Goal: Contribute content: Add original content to the website for others to see

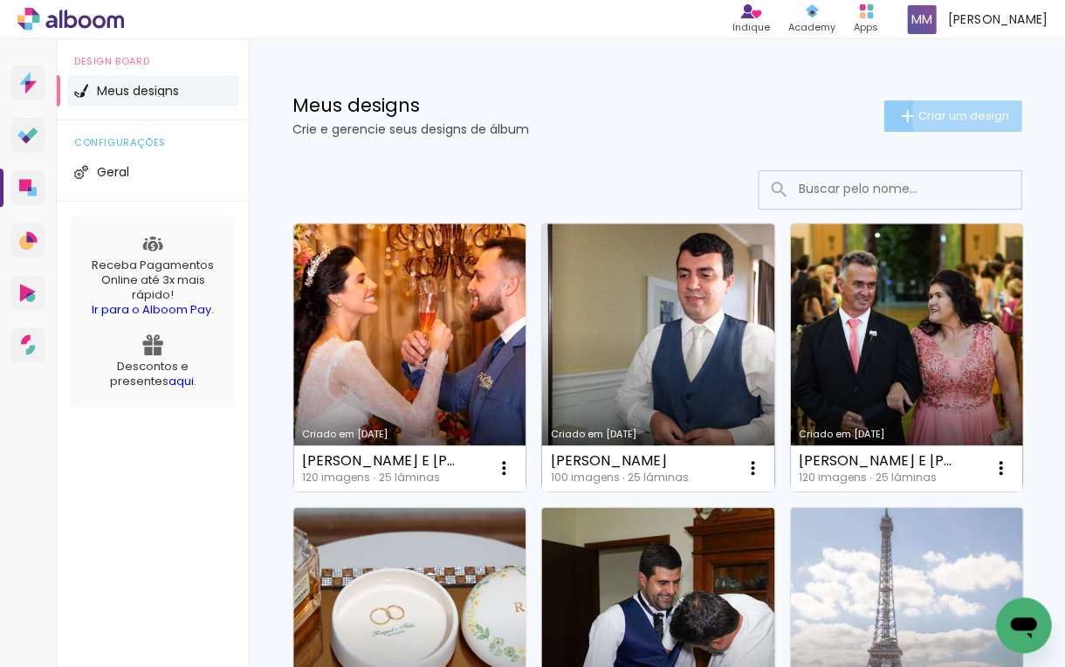
click at [970, 115] on span "Criar um design" at bounding box center [962, 115] width 91 height 11
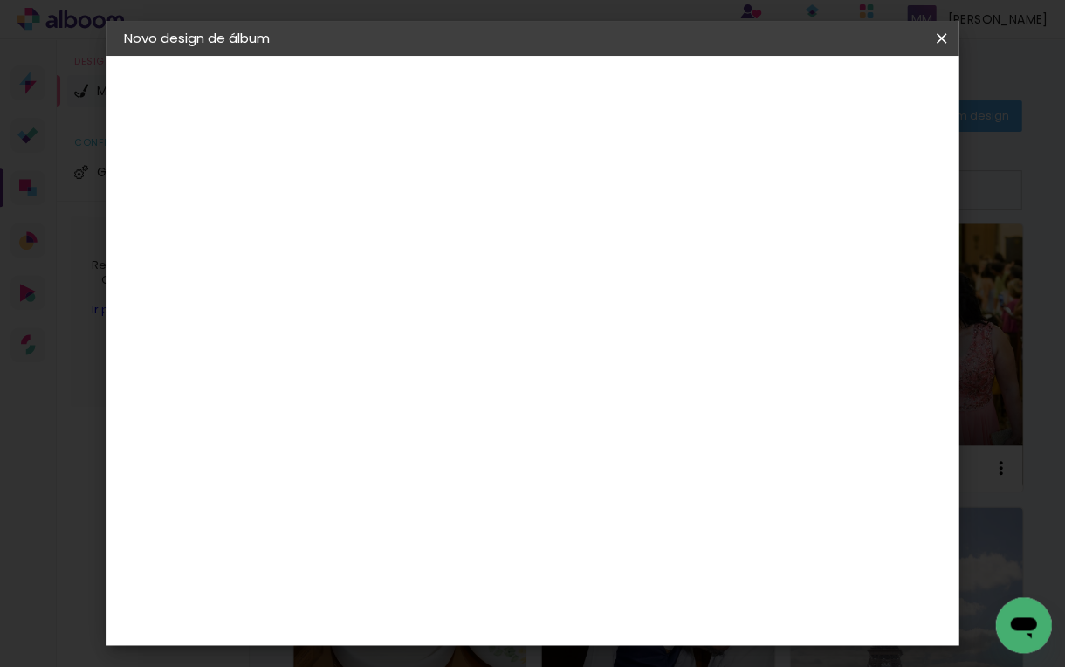
click at [409, 230] on input at bounding box center [409, 234] width 0 height 27
type input "TAMIRES E [PERSON_NAME]"
click at [0, 0] on slot "Avançar" at bounding box center [0, 0] width 0 height 0
click at [0, 0] on slot "Tamanho Livre" at bounding box center [0, 0] width 0 height 0
click at [0, 0] on slot "Avançar" at bounding box center [0, 0] width 0 height 0
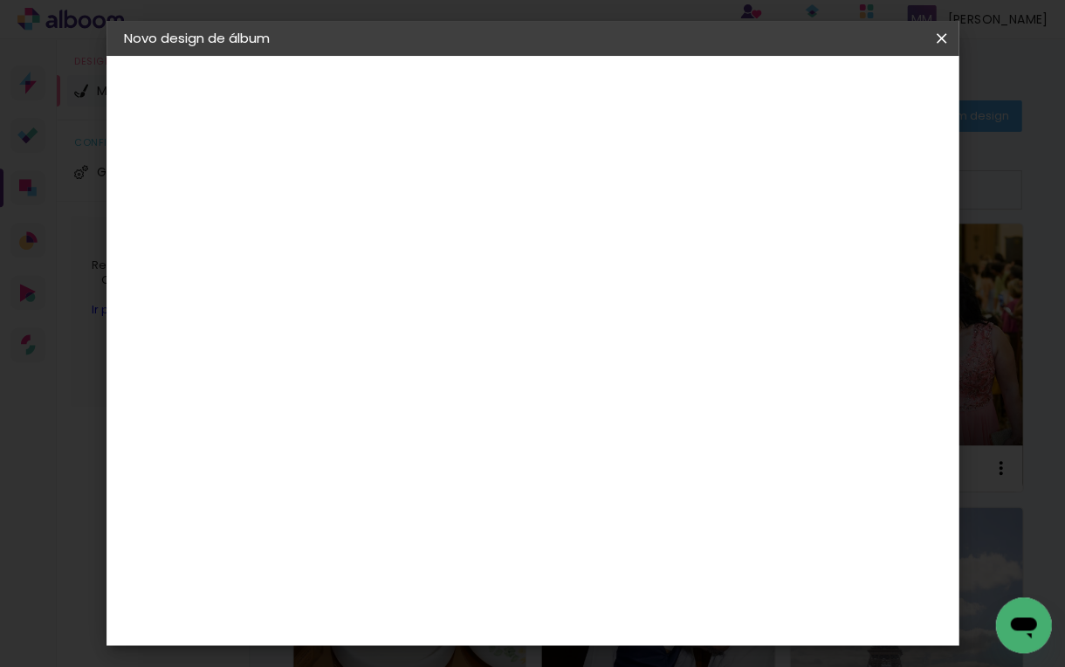
click at [374, 425] on input "30" at bounding box center [354, 428] width 45 height 26
type input "30,5"
type paper-input "30,5"
click at [655, 594] on input "60" at bounding box center [635, 596] width 45 height 26
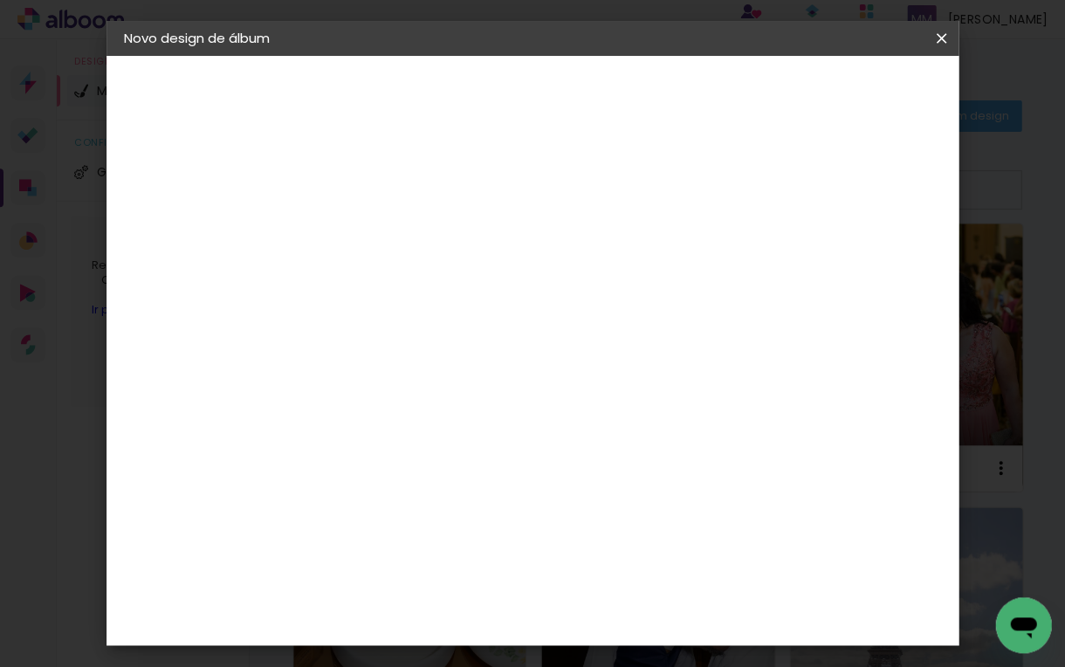
type input "61"
type paper-input "61"
click at [844, 93] on span "Iniciar design" at bounding box center [806, 98] width 75 height 24
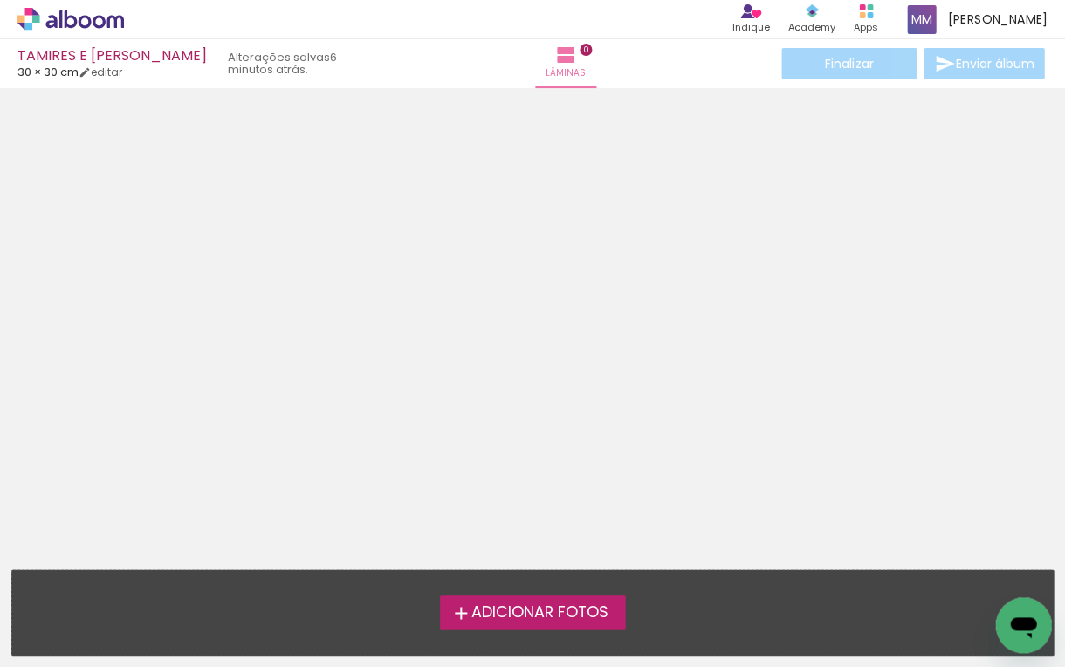
click at [557, 609] on span "Adicionar Fotos" at bounding box center [539, 613] width 137 height 16
click at [0, 0] on input "file" at bounding box center [0, 0] width 0 height 0
click at [565, 608] on span "Adicionar Fotos" at bounding box center [539, 613] width 137 height 16
click at [0, 0] on input "file" at bounding box center [0, 0] width 0 height 0
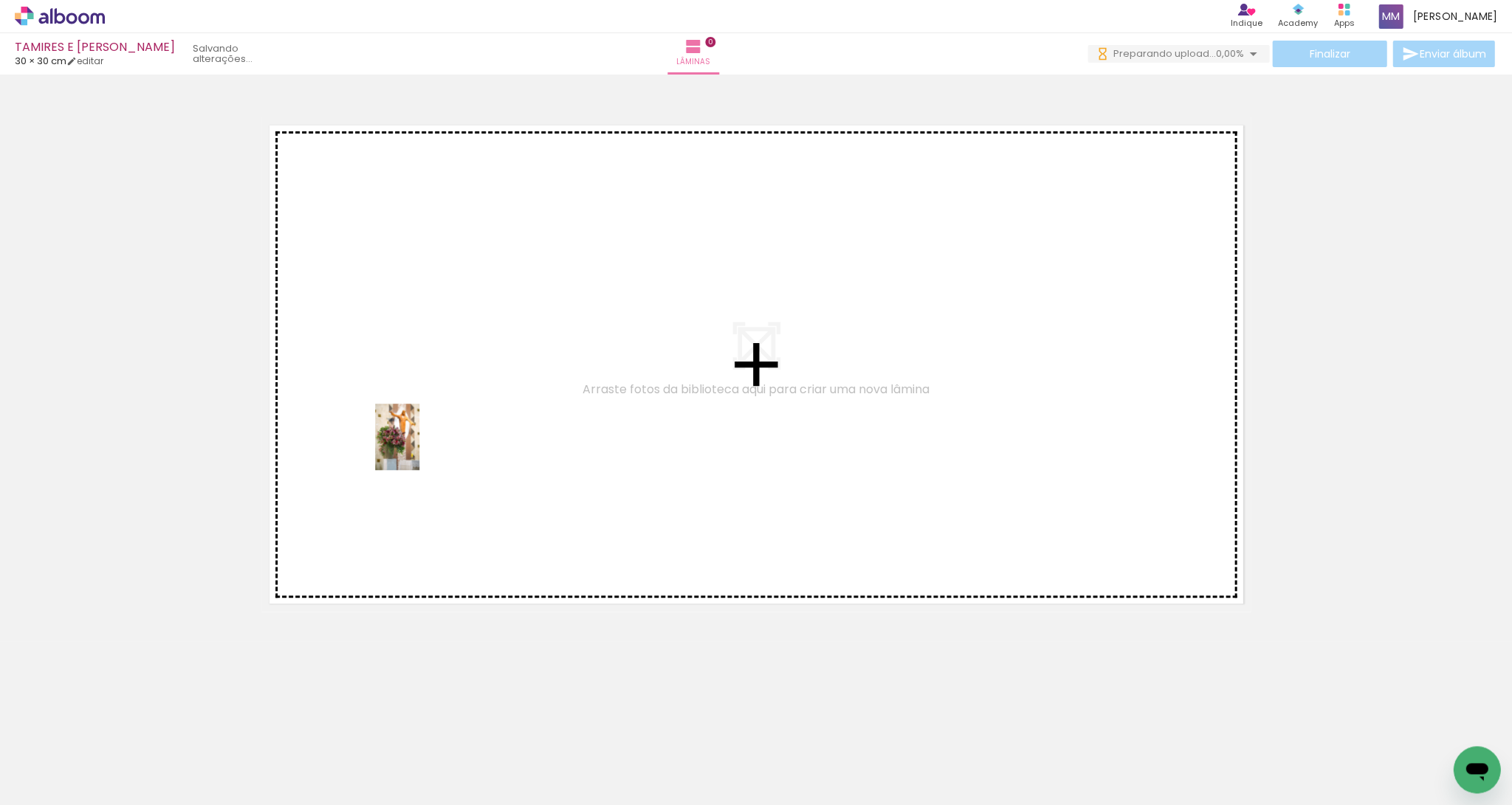
drag, startPoint x: 158, startPoint y: 764, endPoint x: 419, endPoint y: 448, distance: 409.8
click at [419, 448] on quentale-workspace at bounding box center [756, 402] width 1512 height 805
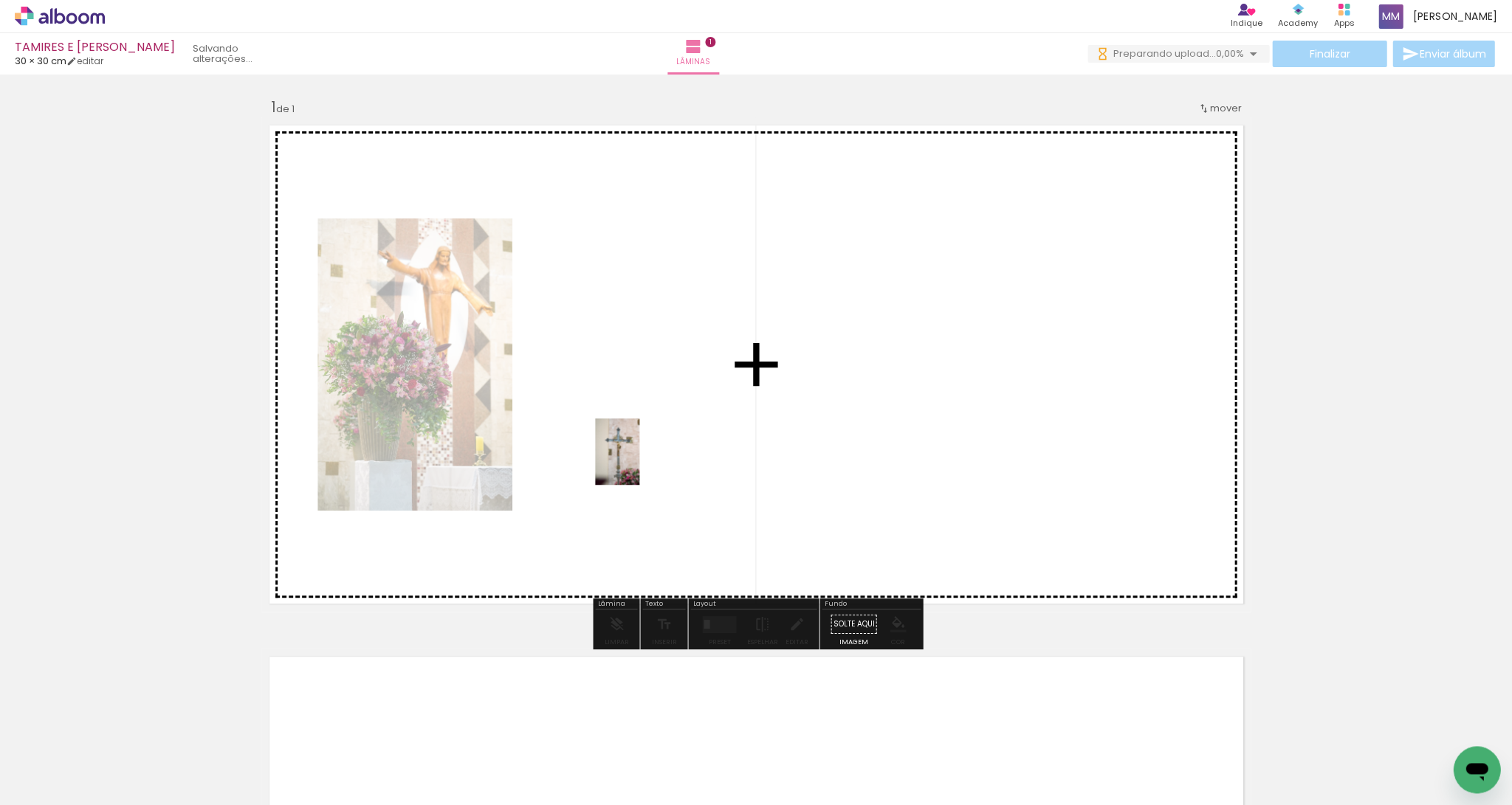
drag, startPoint x: 268, startPoint y: 733, endPoint x: 639, endPoint y: 463, distance: 458.8
click at [639, 463] on quentale-workspace at bounding box center [756, 402] width 1512 height 805
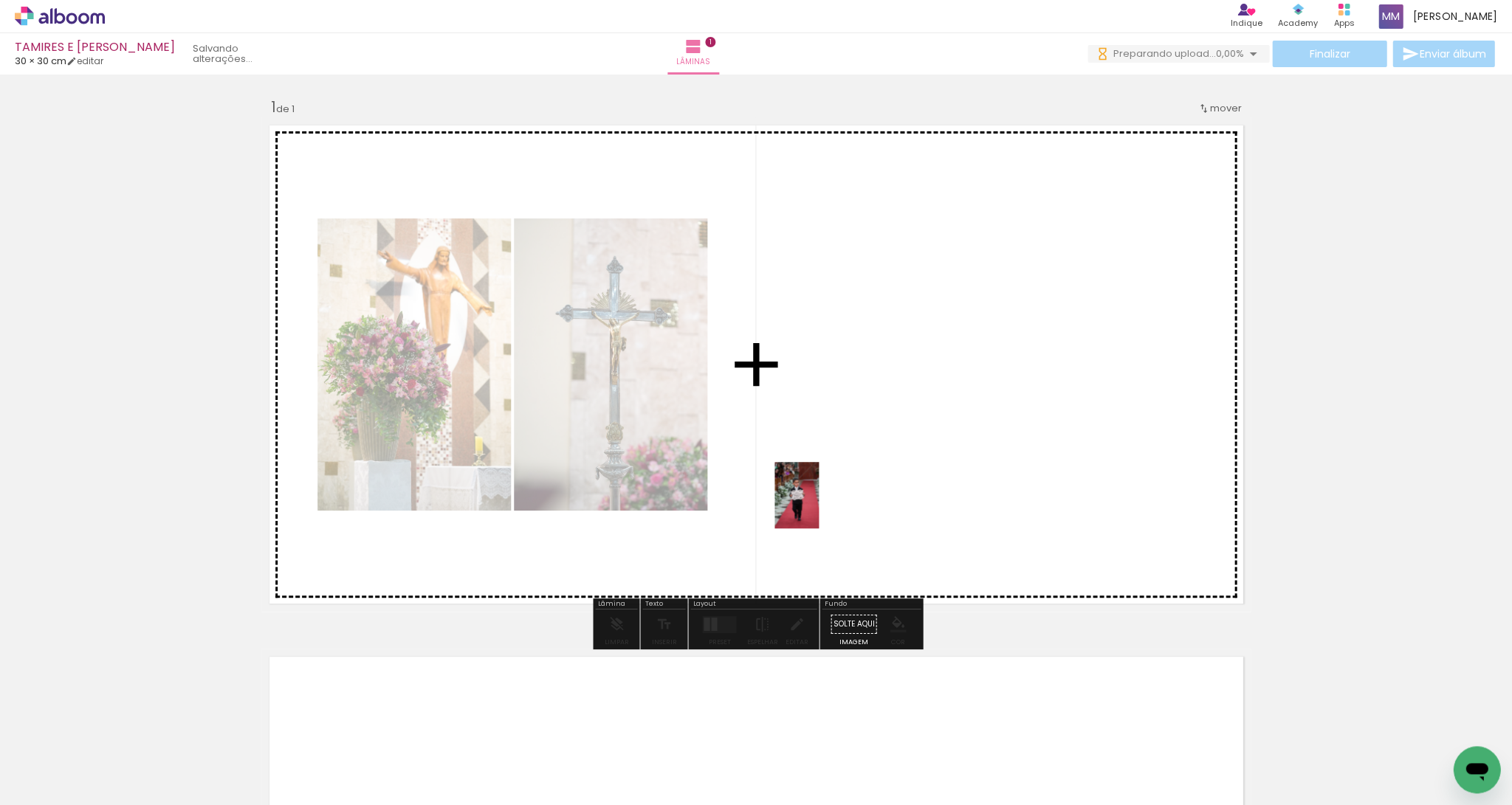
drag, startPoint x: 320, startPoint y: 758, endPoint x: 819, endPoint y: 507, distance: 558.6
click at [819, 507] on quentale-workspace at bounding box center [756, 402] width 1512 height 805
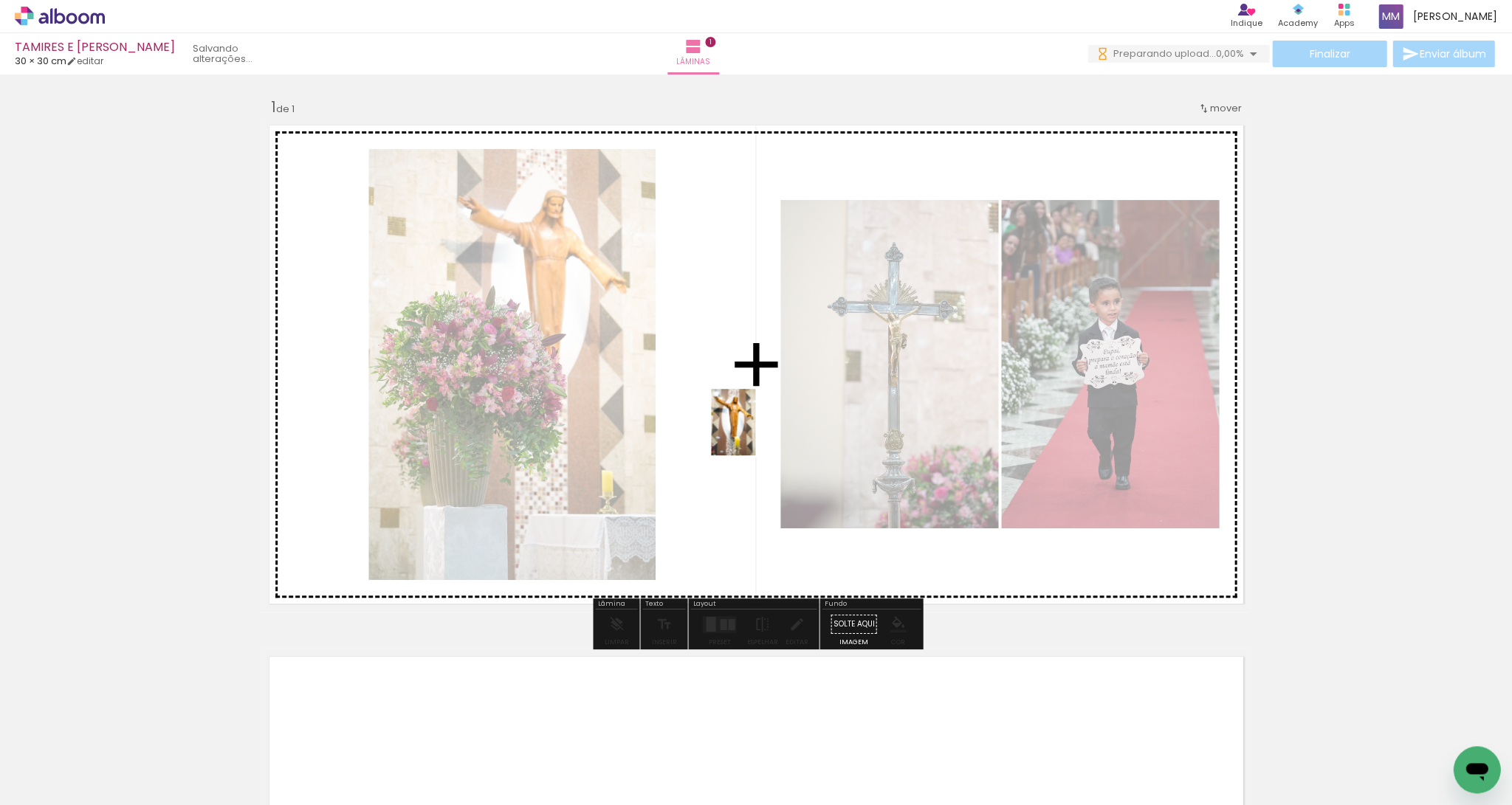
drag, startPoint x: 504, startPoint y: 752, endPoint x: 755, endPoint y: 433, distance: 405.9
click at [755, 433] on quentale-workspace at bounding box center [756, 402] width 1512 height 805
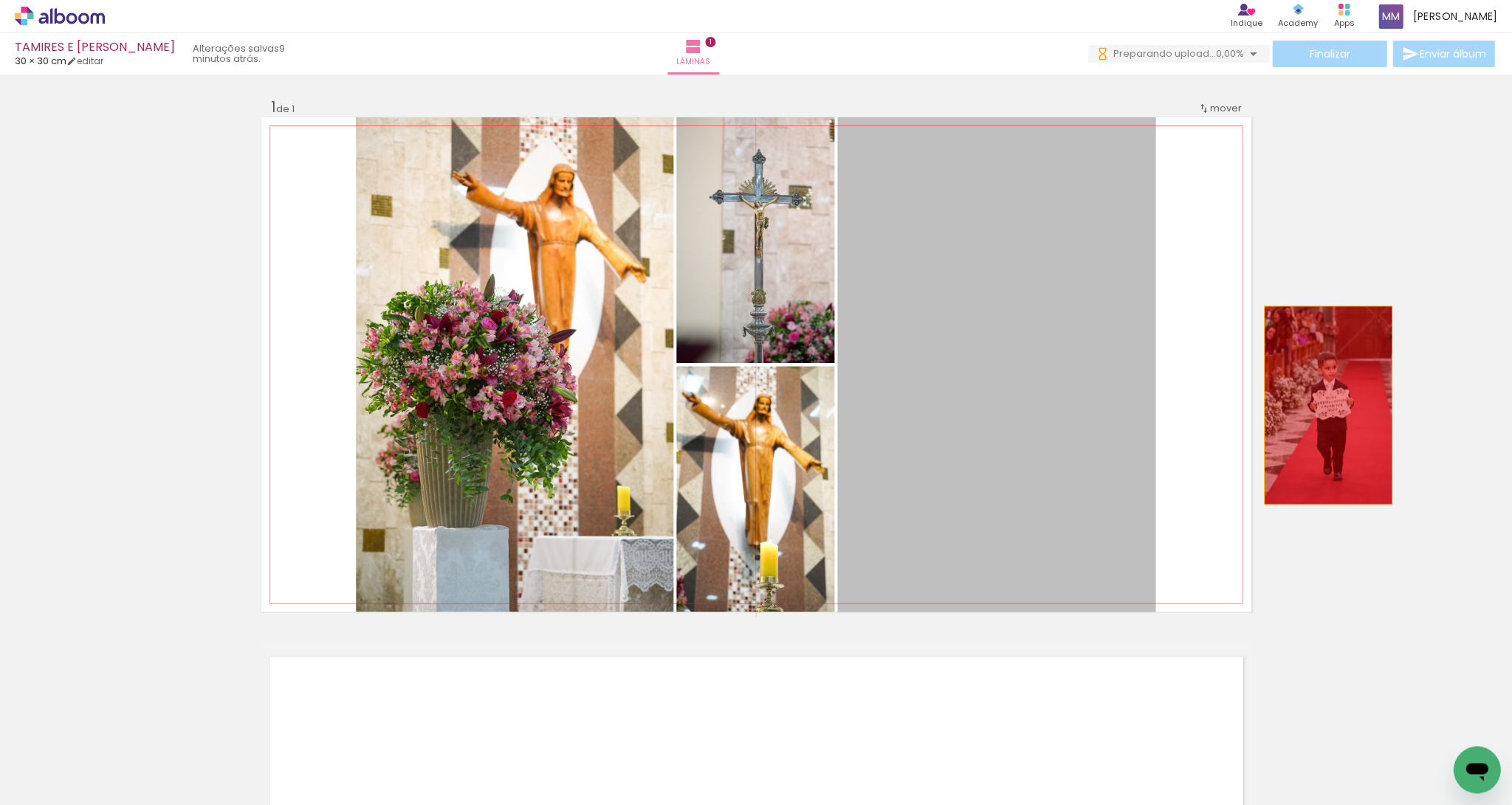
drag, startPoint x: 1026, startPoint y: 428, endPoint x: 1327, endPoint y: 405, distance: 301.9
click at [900, 405] on div "Inserir lâmina 1 de 1" at bounding box center [756, 611] width 1512 height 1064
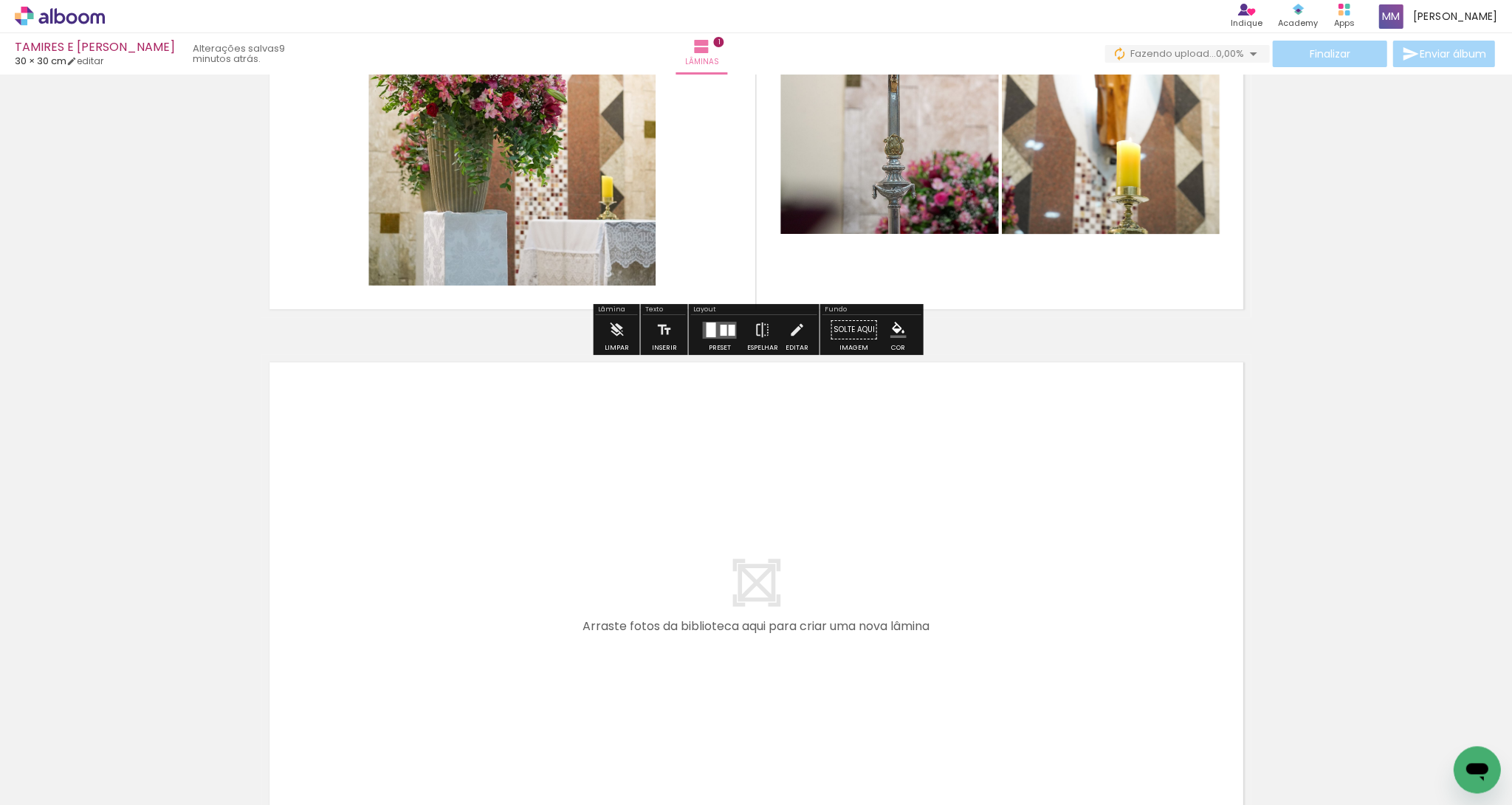
scroll to position [295, 0]
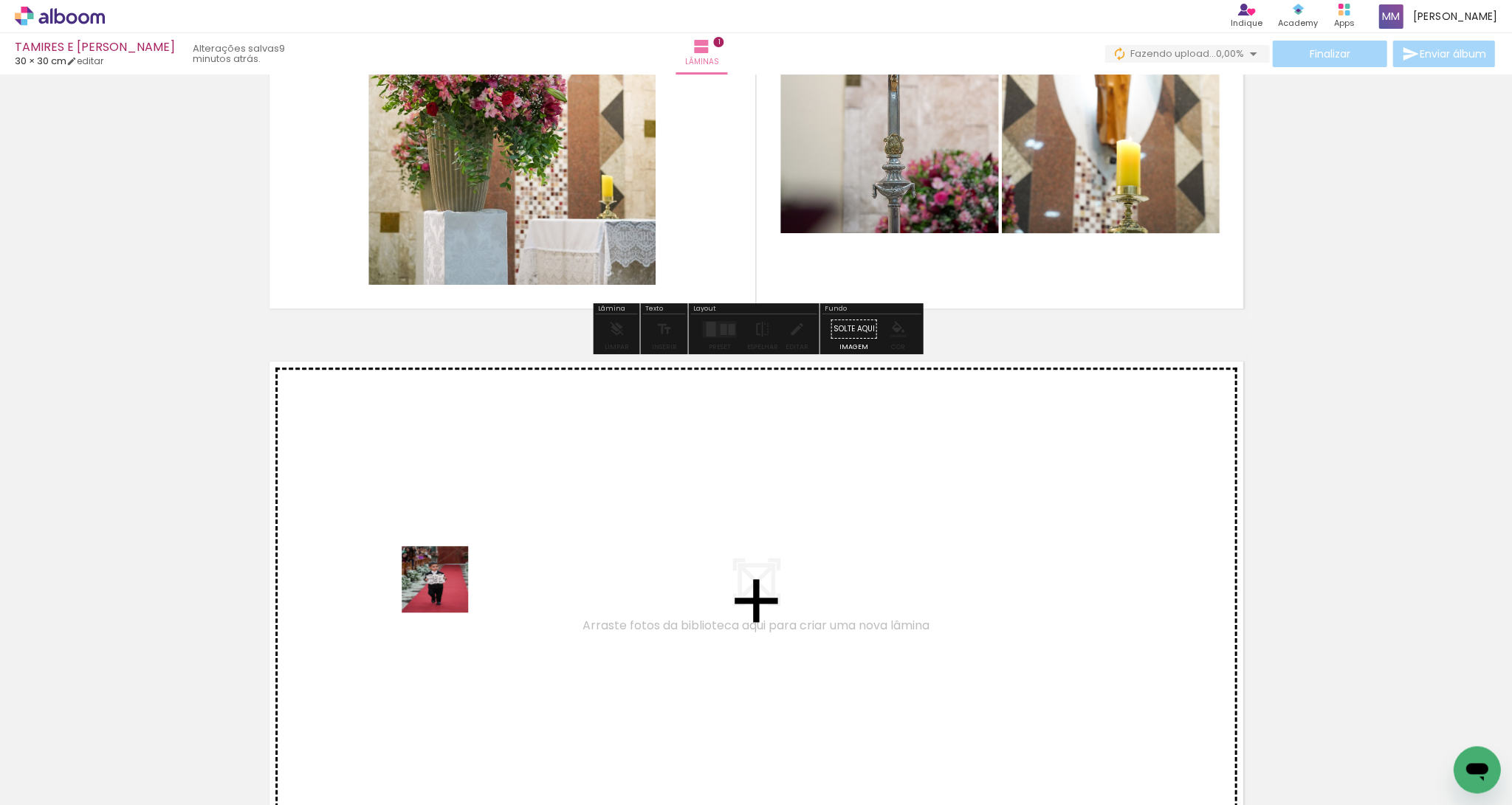
drag, startPoint x: 318, startPoint y: 738, endPoint x: 449, endPoint y: 588, distance: 199.2
click at [449, 563] on quentale-workspace at bounding box center [756, 402] width 1512 height 805
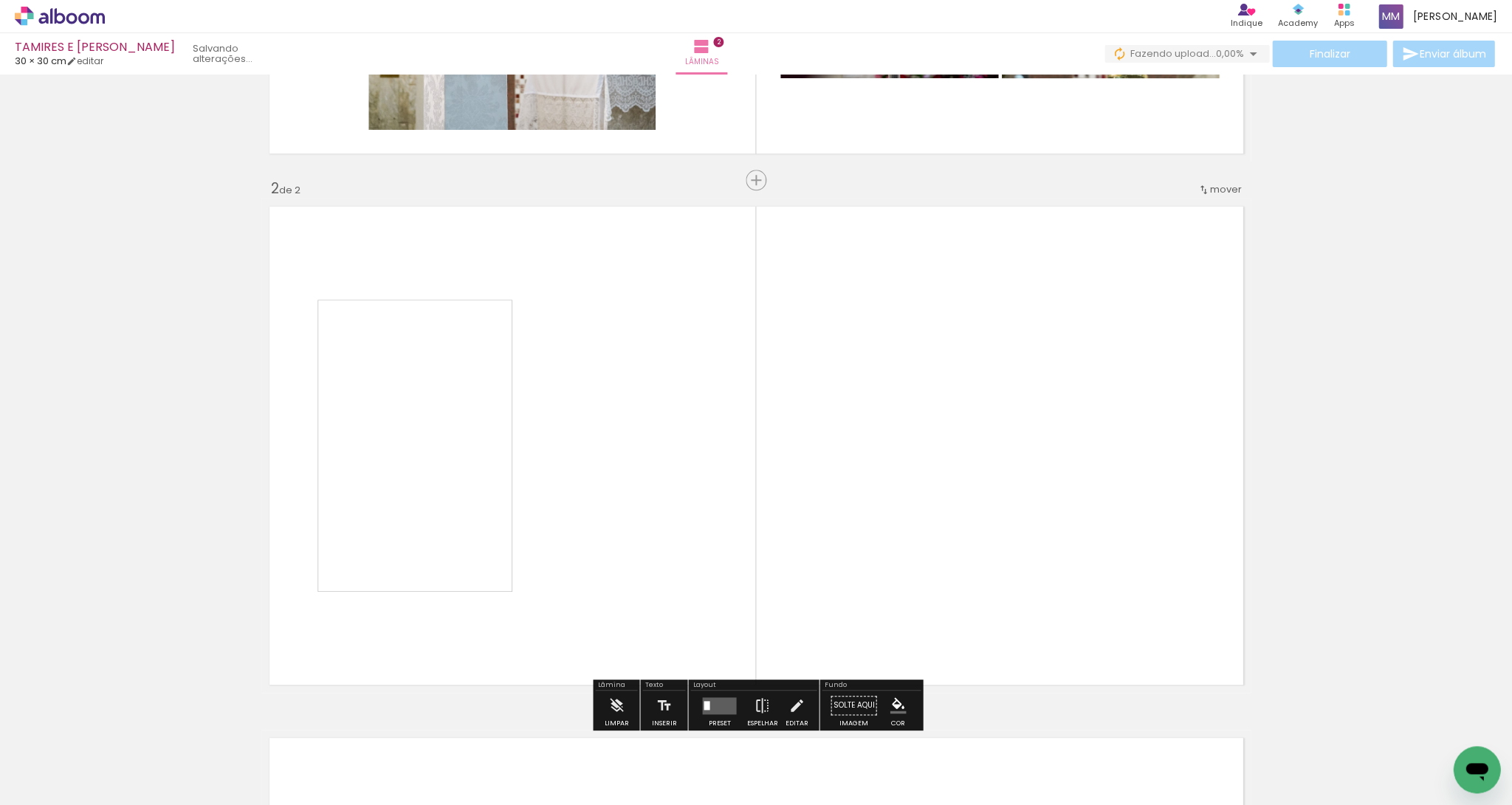
scroll to position [502, 0]
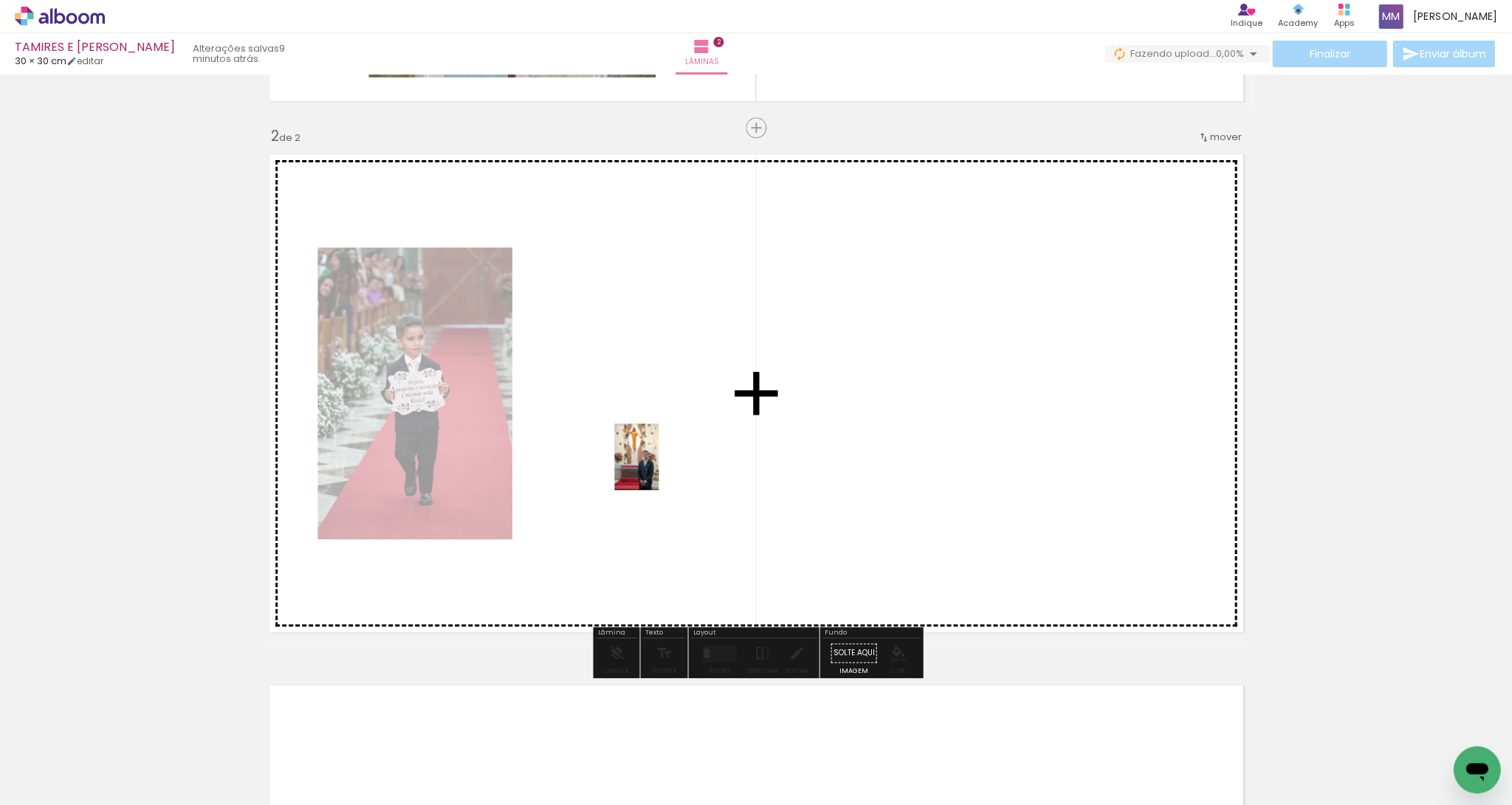
drag, startPoint x: 422, startPoint y: 738, endPoint x: 659, endPoint y: 468, distance: 359.3
click at [659, 468] on quentale-workspace at bounding box center [756, 402] width 1512 height 805
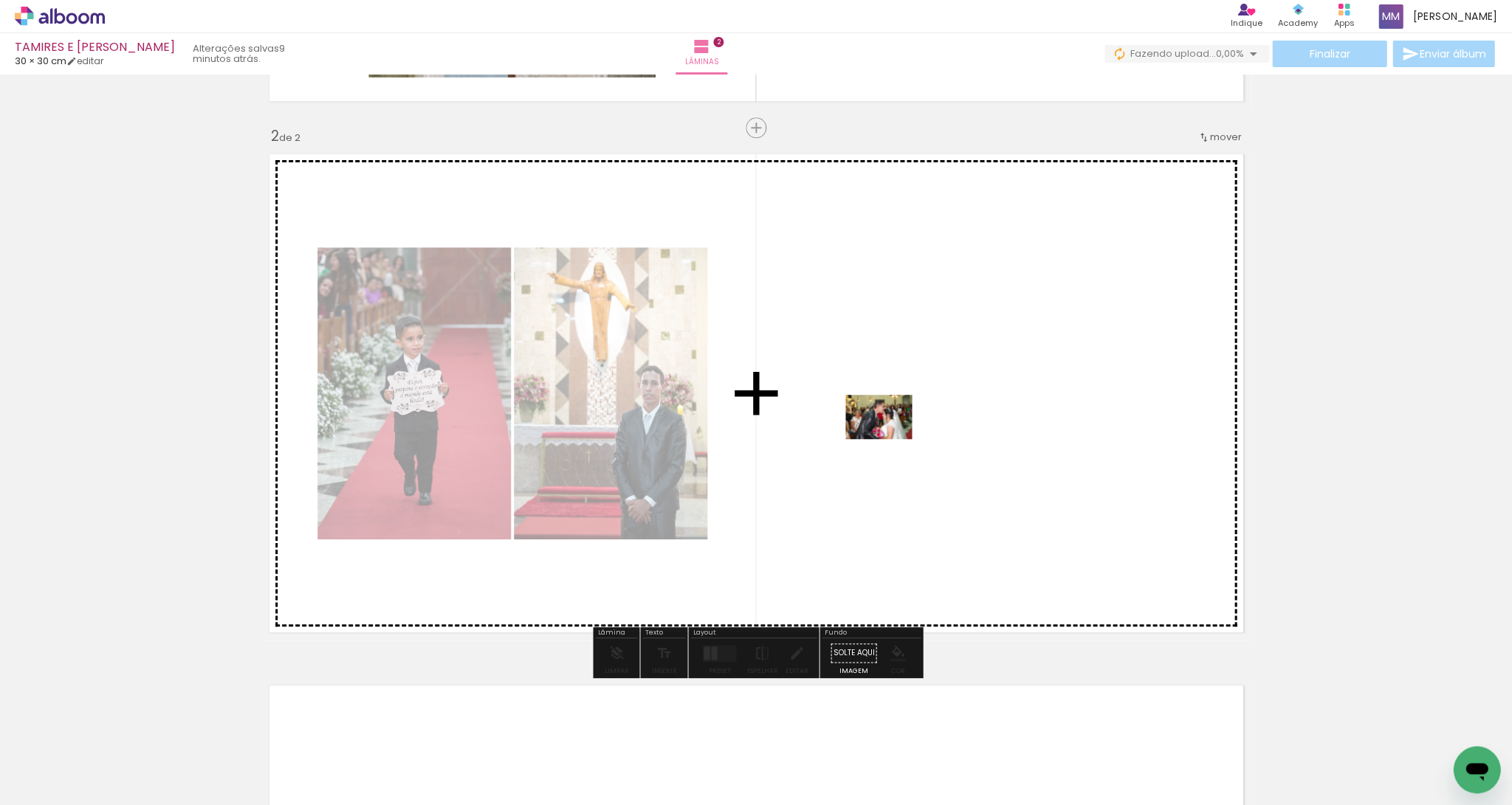
drag, startPoint x: 577, startPoint y: 753, endPoint x: 890, endPoint y: 439, distance: 443.4
click at [890, 439] on quentale-workspace at bounding box center [756, 402] width 1512 height 805
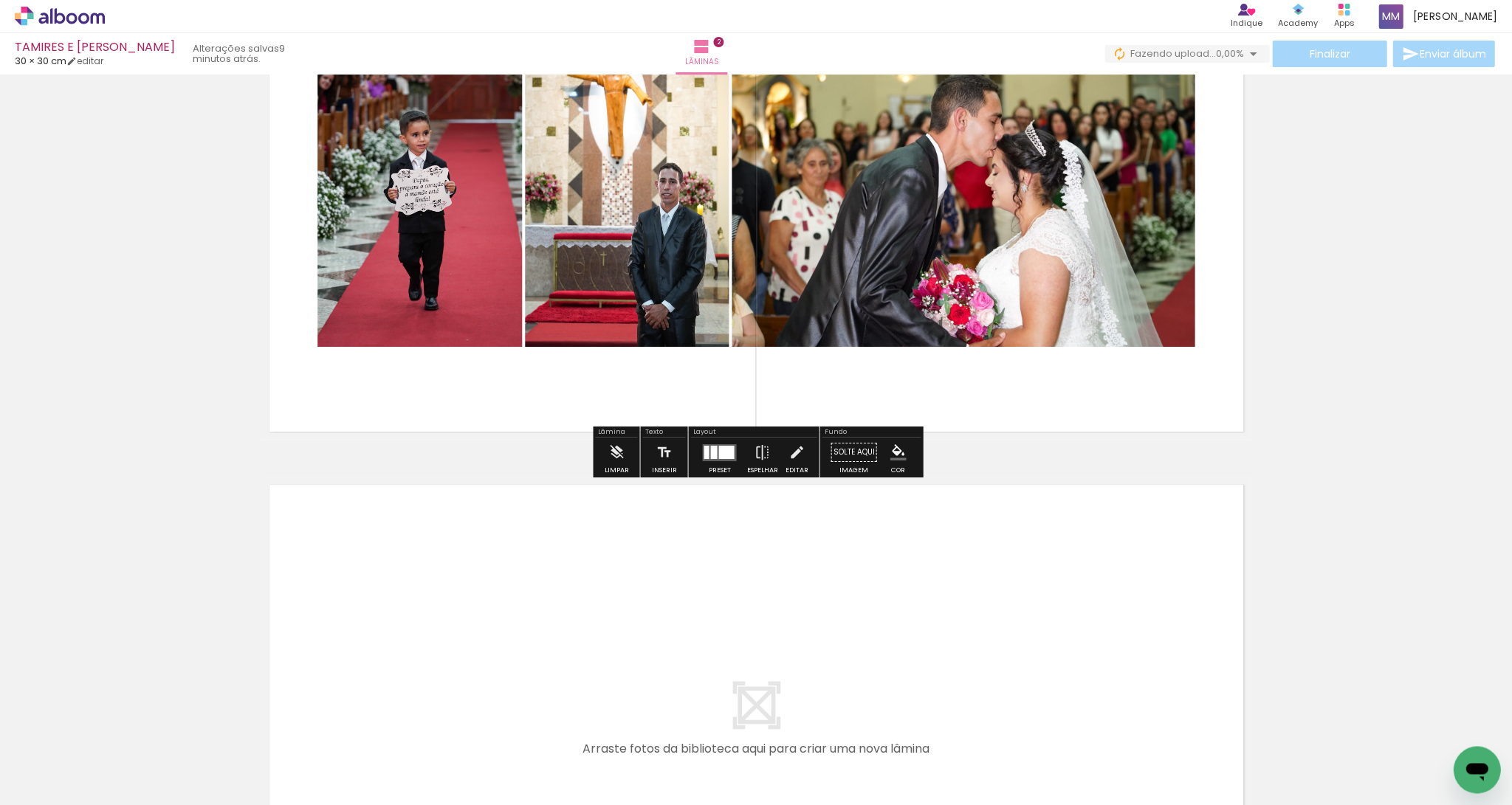
scroll to position [710, 0]
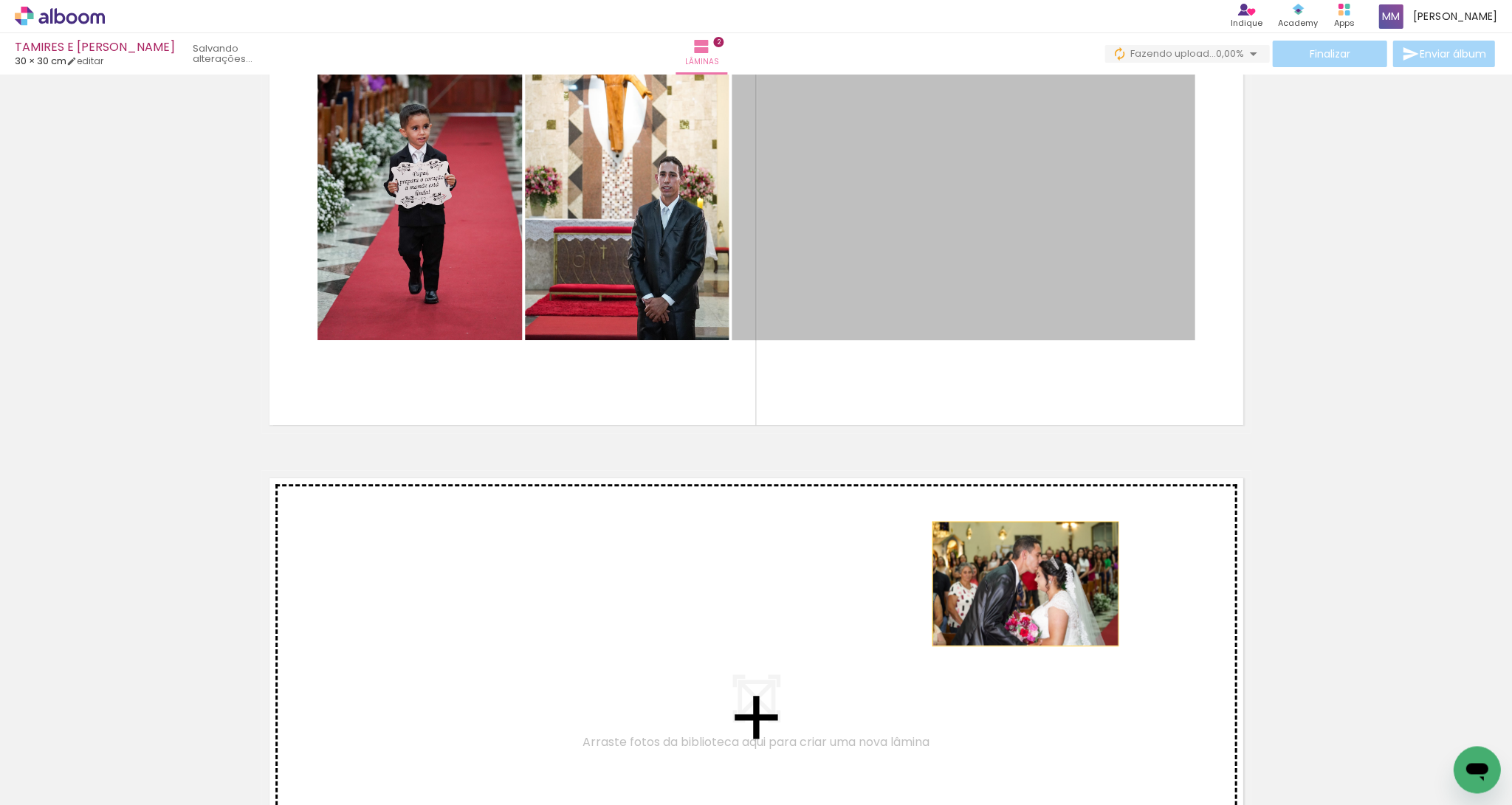
drag, startPoint x: 1022, startPoint y: 266, endPoint x: 1025, endPoint y: 583, distance: 317.0
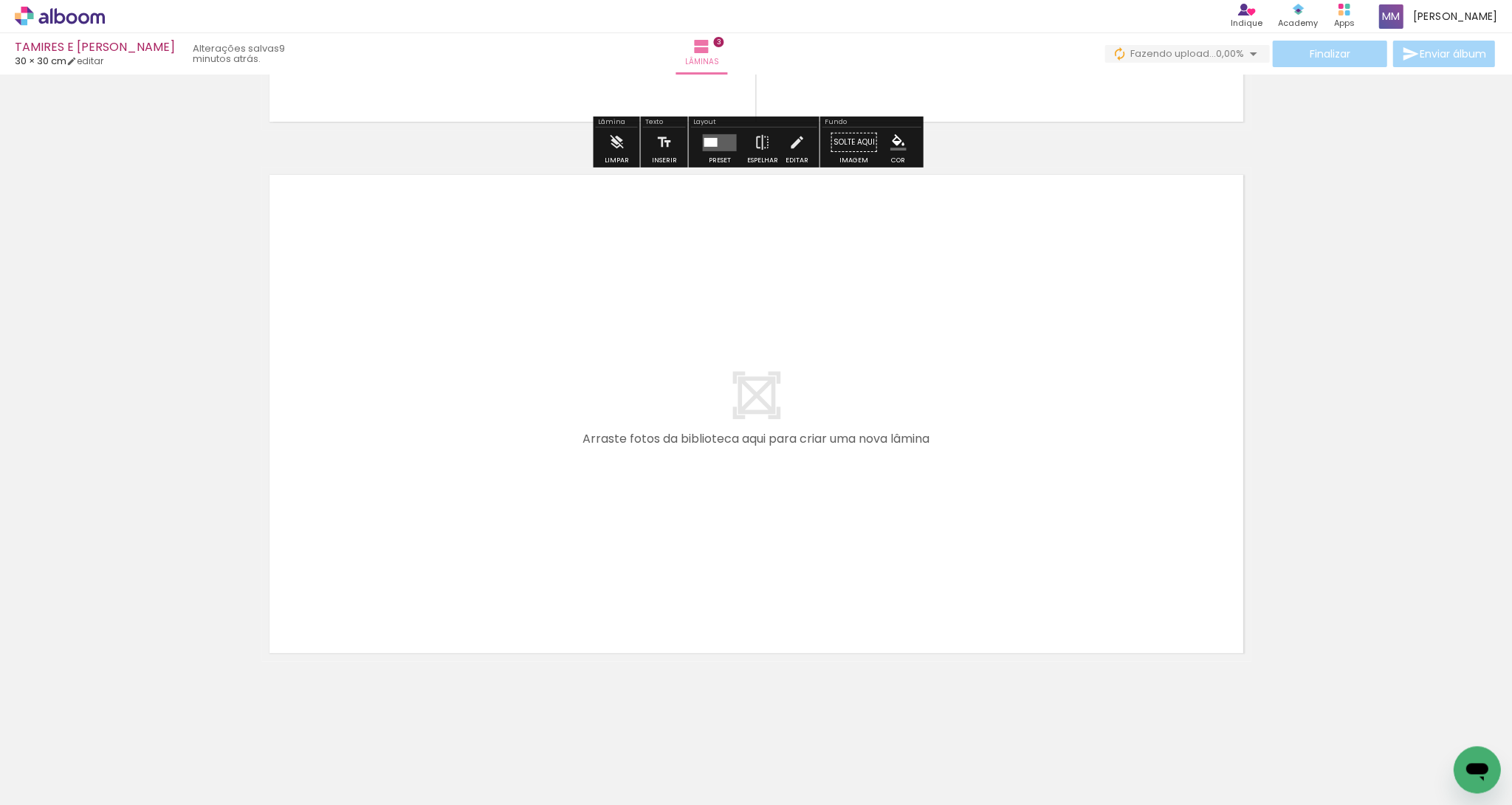
scroll to position [1546, 0]
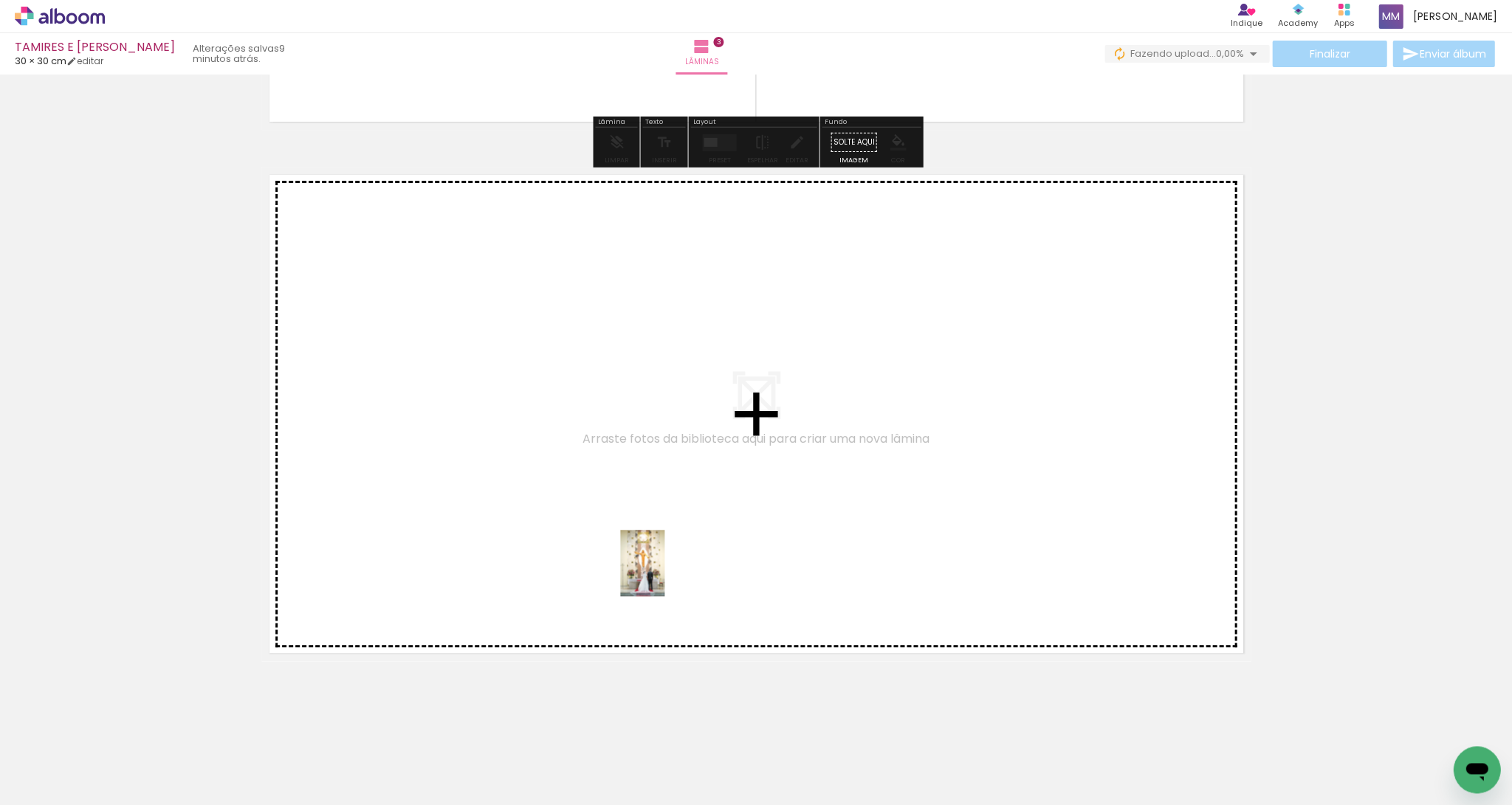
drag, startPoint x: 659, startPoint y: 766, endPoint x: 665, endPoint y: 573, distance: 193.1
click at [665, 563] on quentale-workspace at bounding box center [756, 402] width 1512 height 805
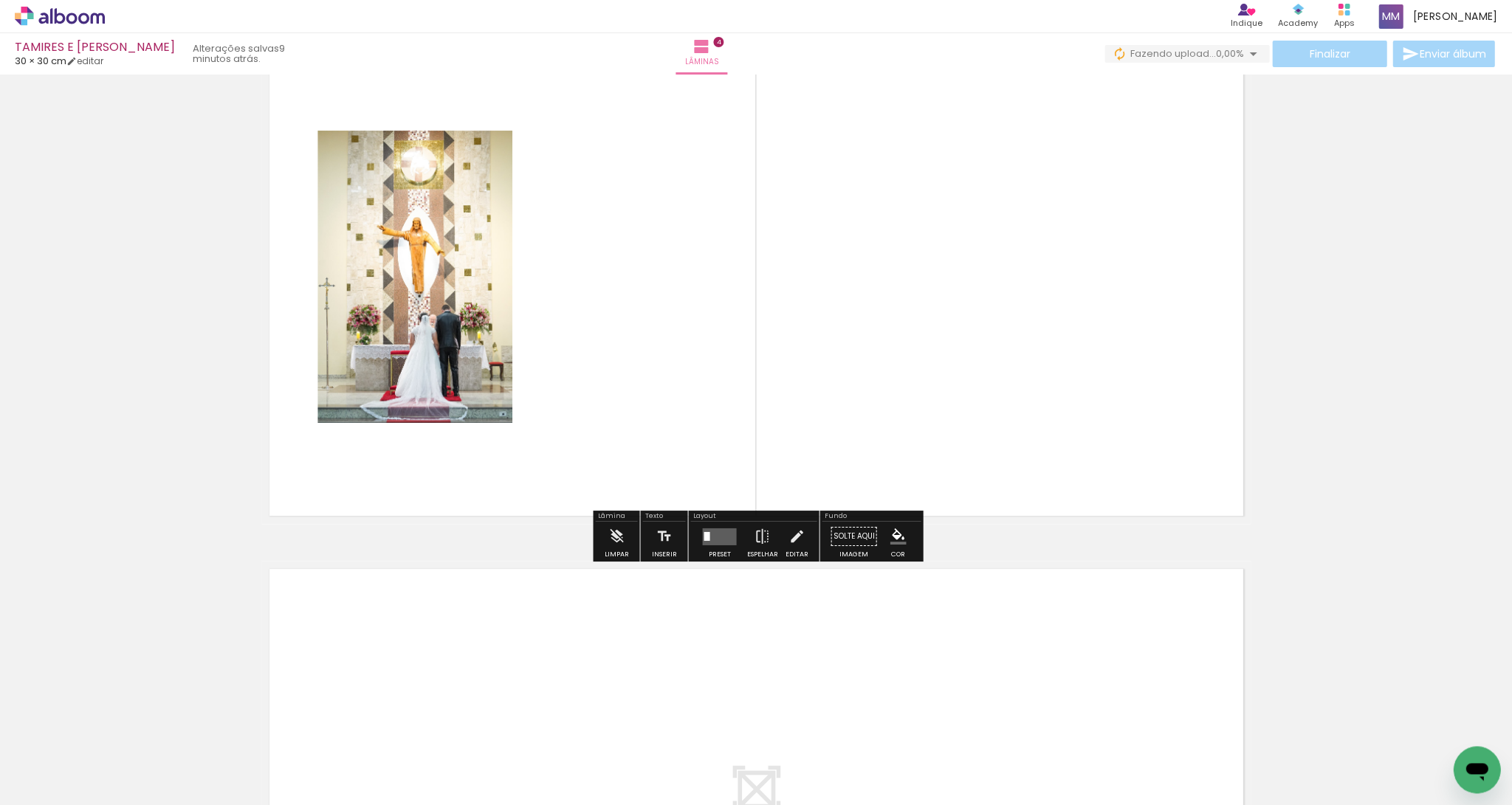
scroll to position [1689, 0]
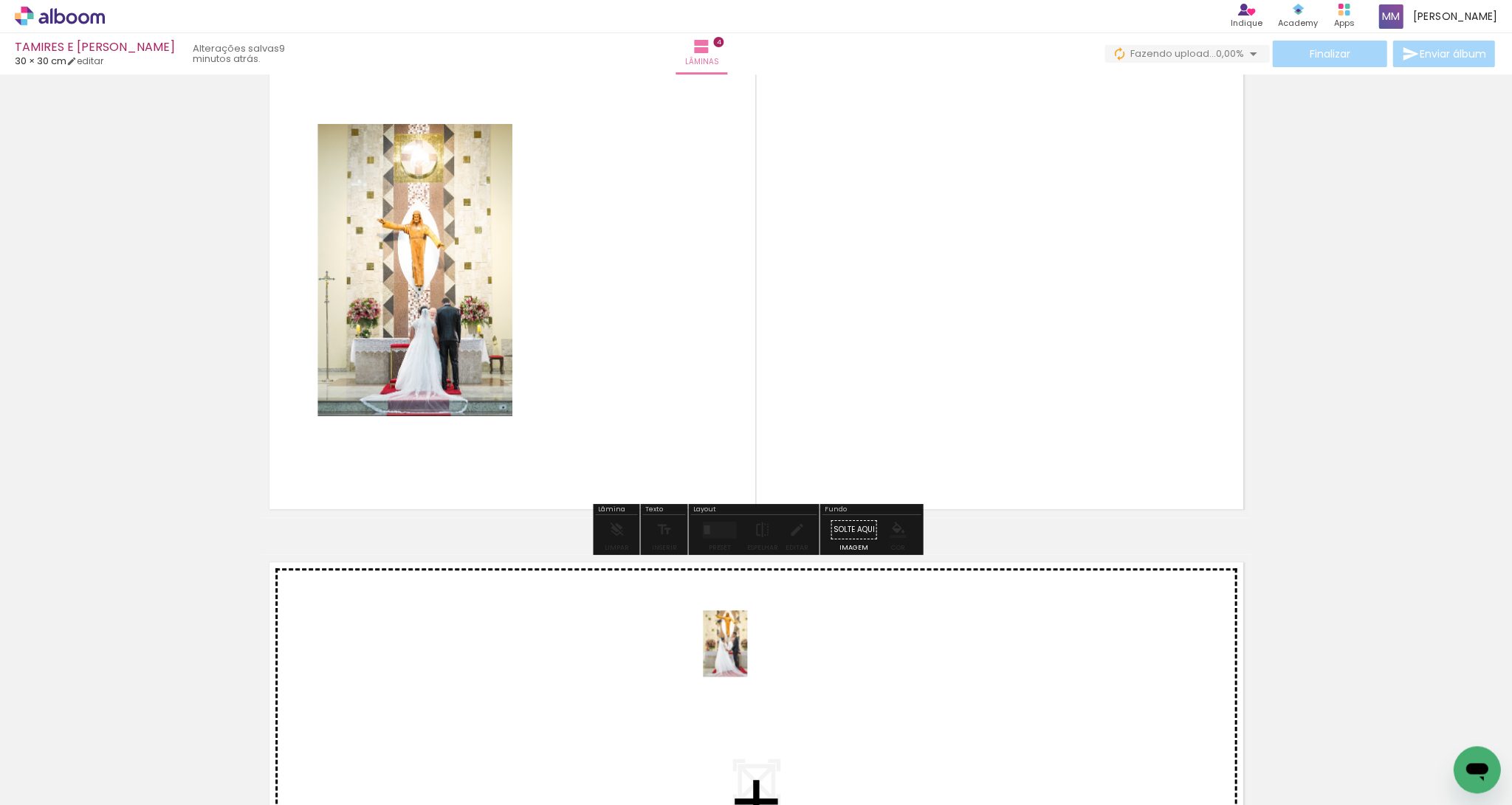
drag, startPoint x: 733, startPoint y: 779, endPoint x: 747, endPoint y: 654, distance: 125.8
click at [747, 563] on quentale-workspace at bounding box center [756, 402] width 1512 height 805
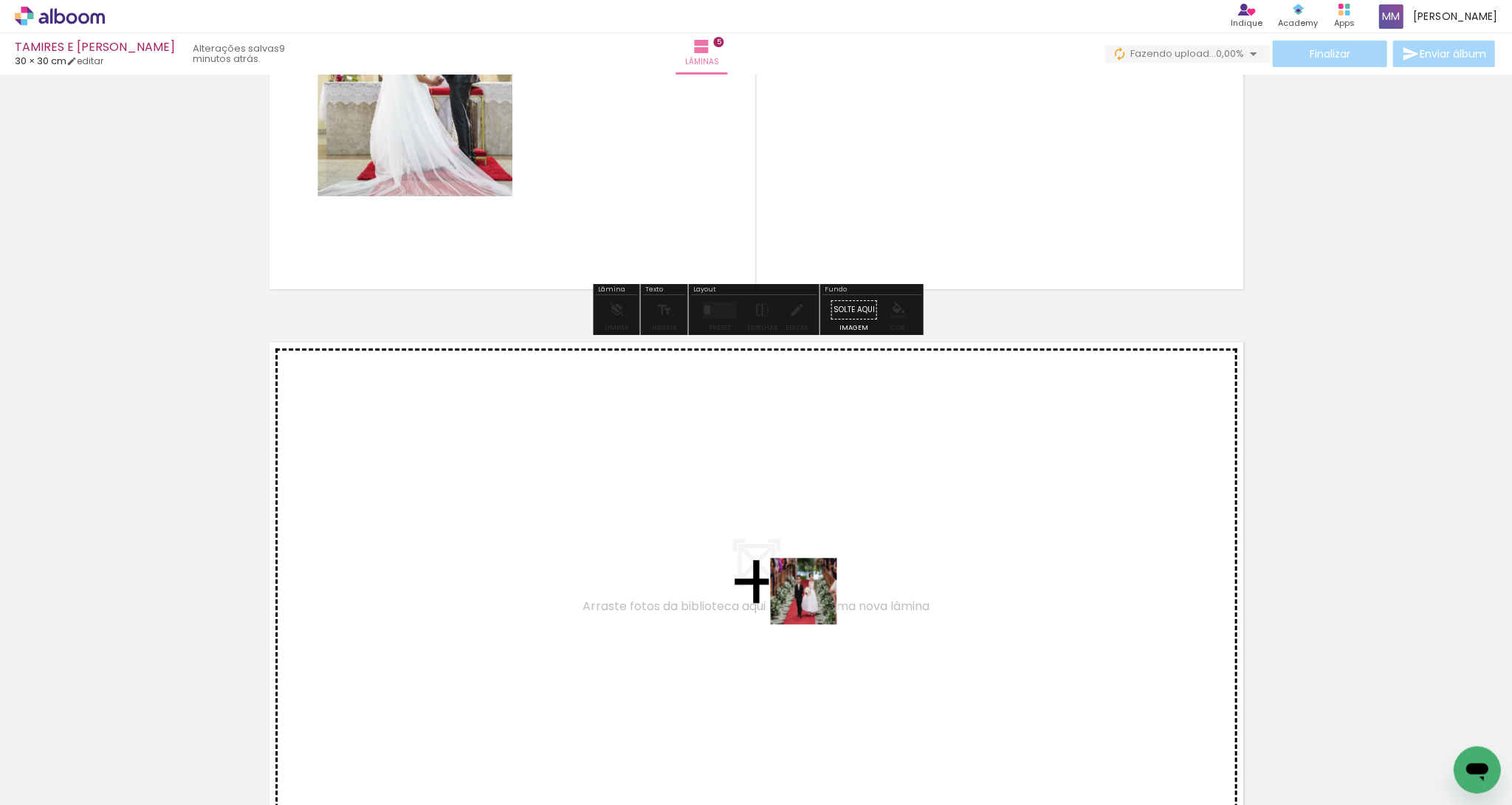
drag, startPoint x: 827, startPoint y: 758, endPoint x: 809, endPoint y: 569, distance: 189.9
click at [809, 563] on quentale-workspace at bounding box center [756, 402] width 1512 height 805
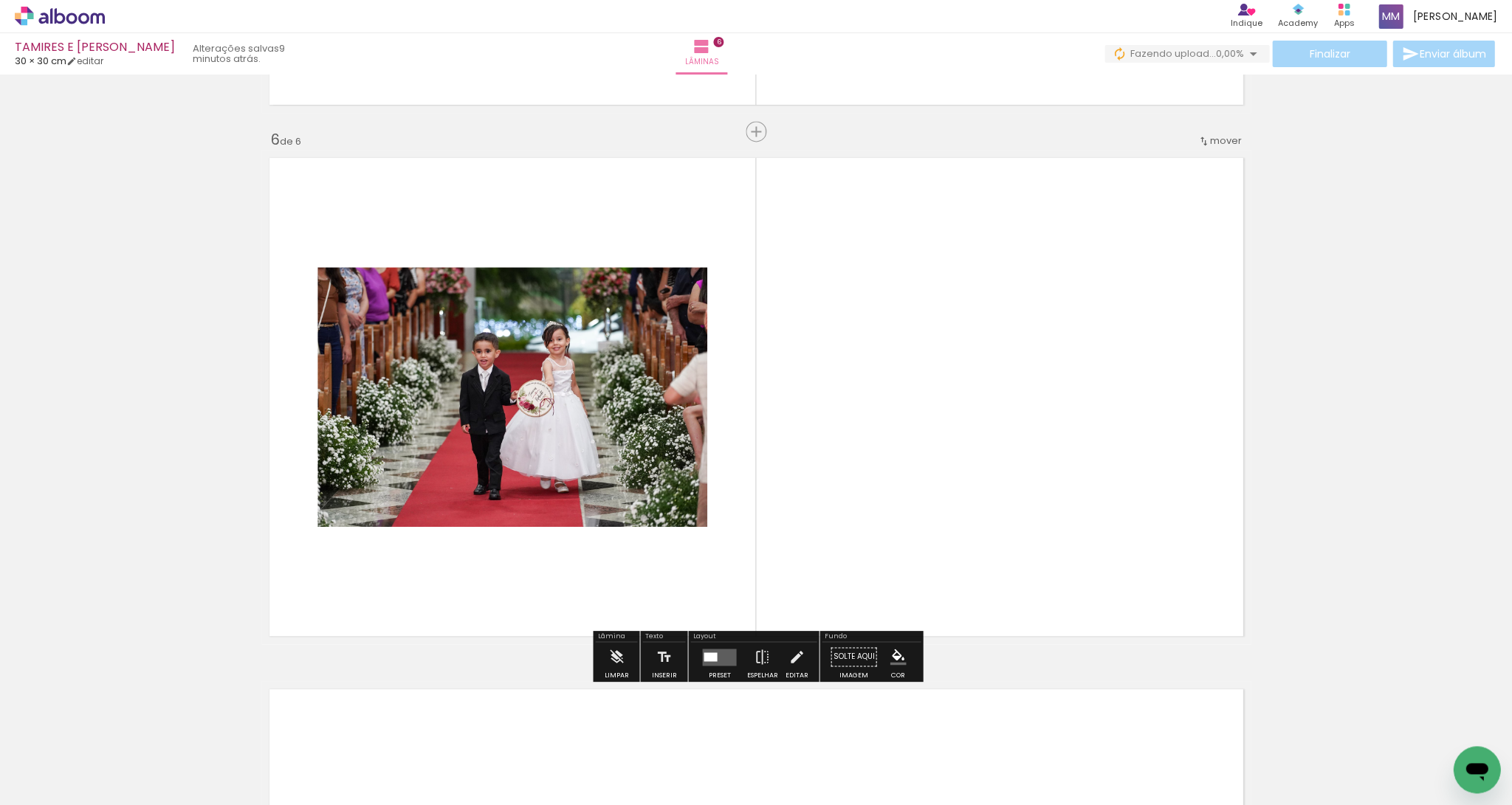
scroll to position [2628, 0]
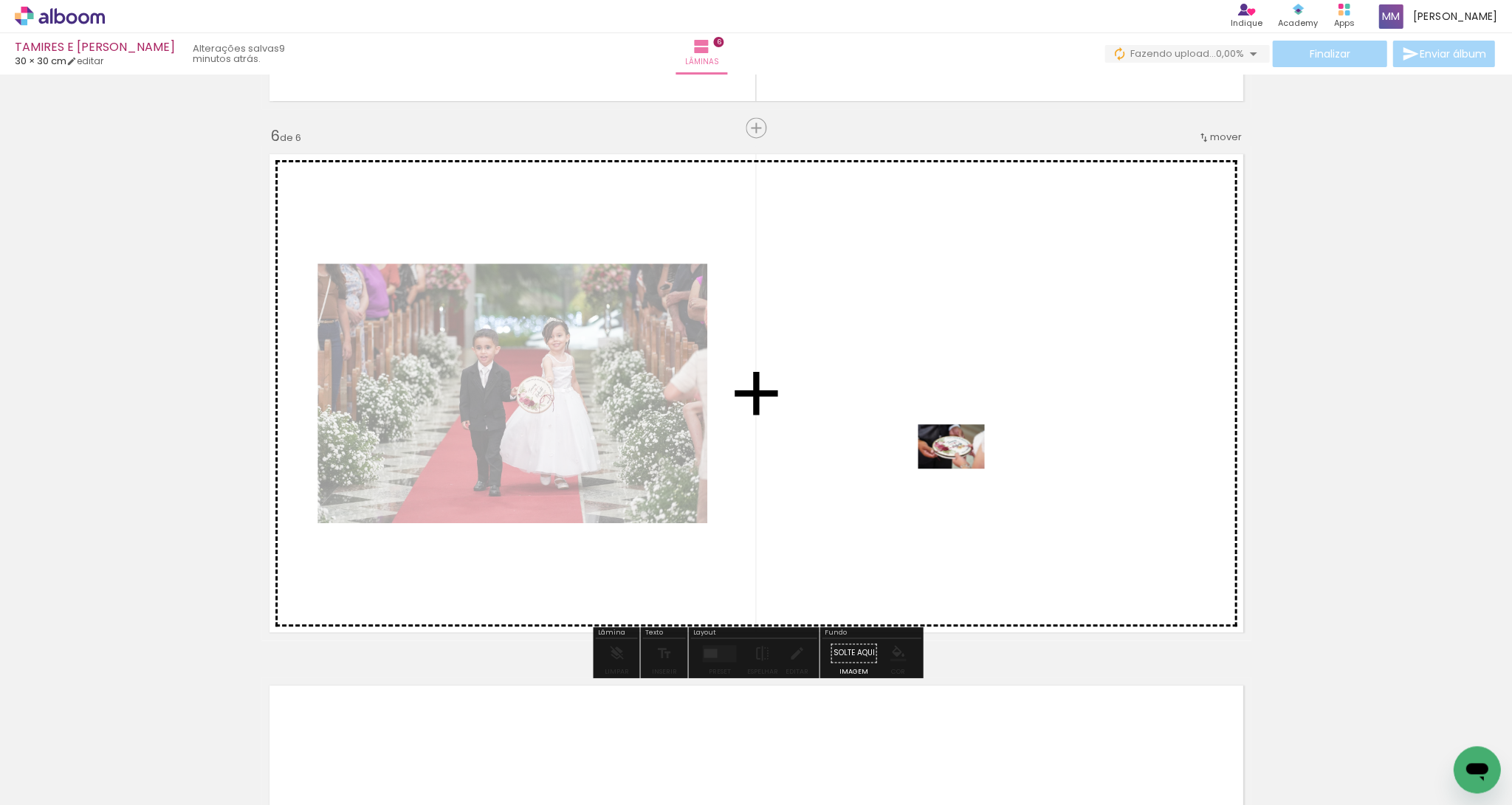
drag, startPoint x: 903, startPoint y: 753, endPoint x: 961, endPoint y: 468, distance: 290.8
click at [900, 468] on quentale-workspace at bounding box center [756, 402] width 1512 height 805
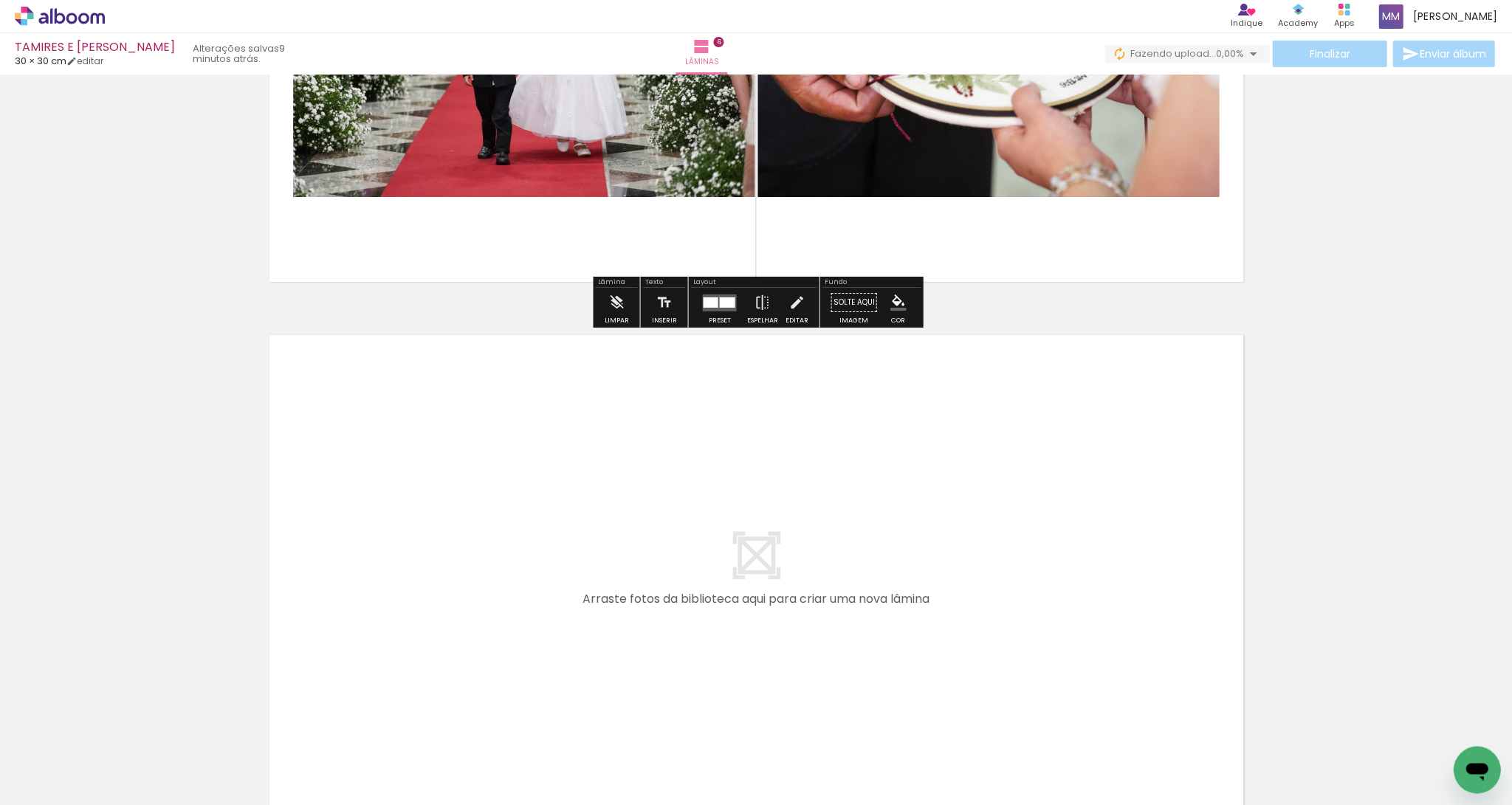
scroll to position [2988, 0]
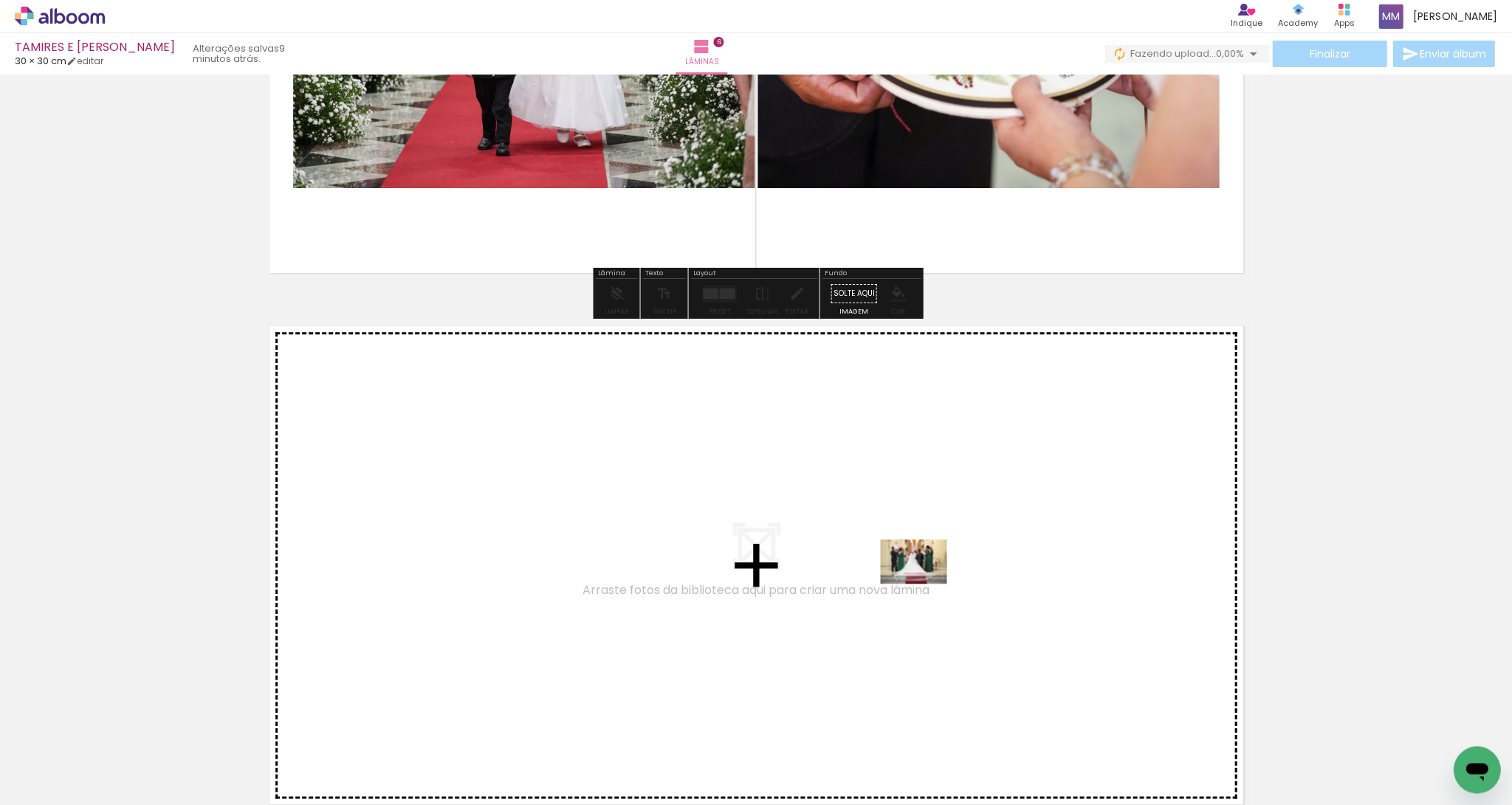
drag, startPoint x: 972, startPoint y: 744, endPoint x: 924, endPoint y: 583, distance: 168.0
click at [900, 563] on quentale-workspace at bounding box center [756, 402] width 1512 height 805
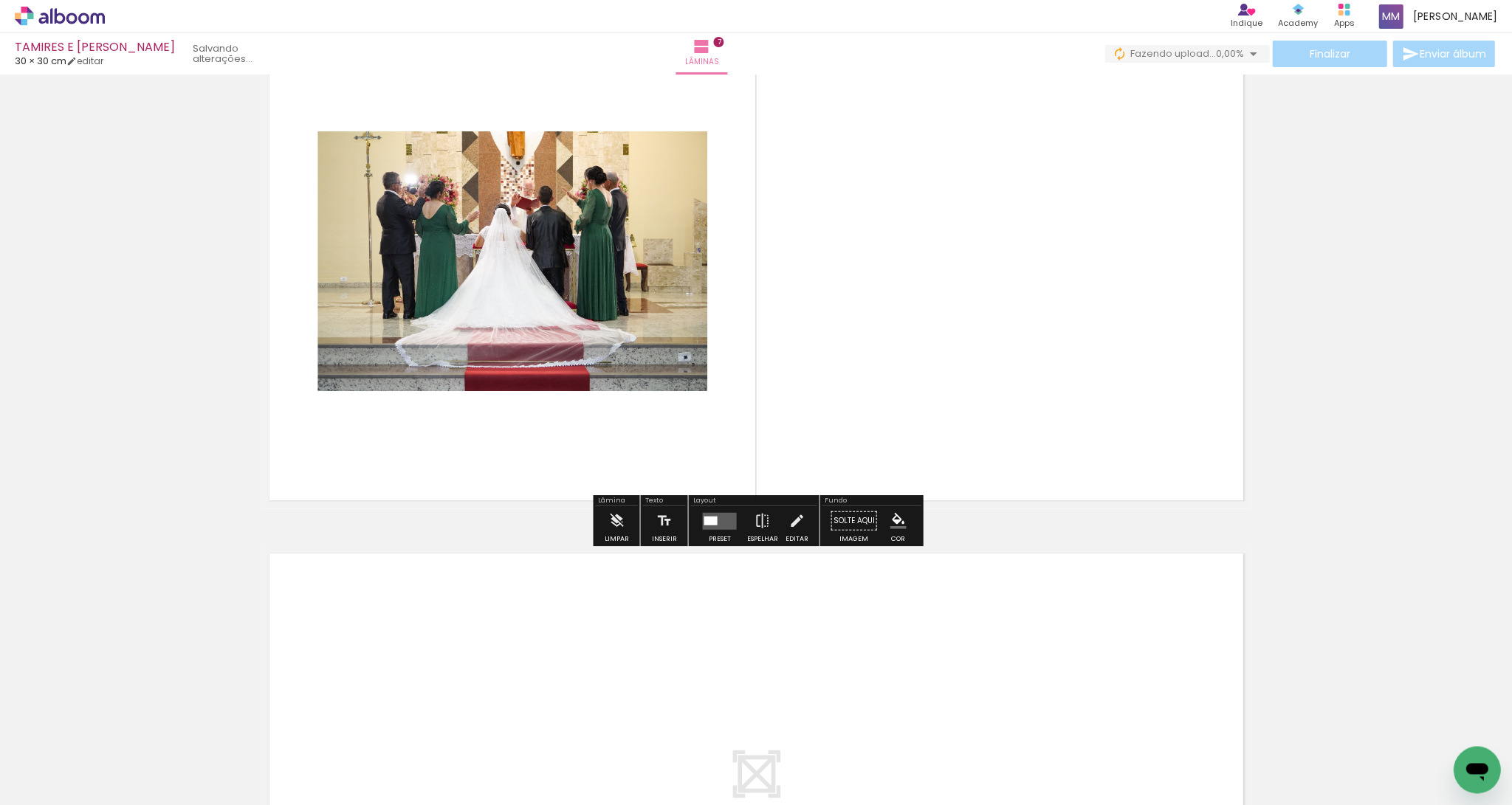
scroll to position [3292, 0]
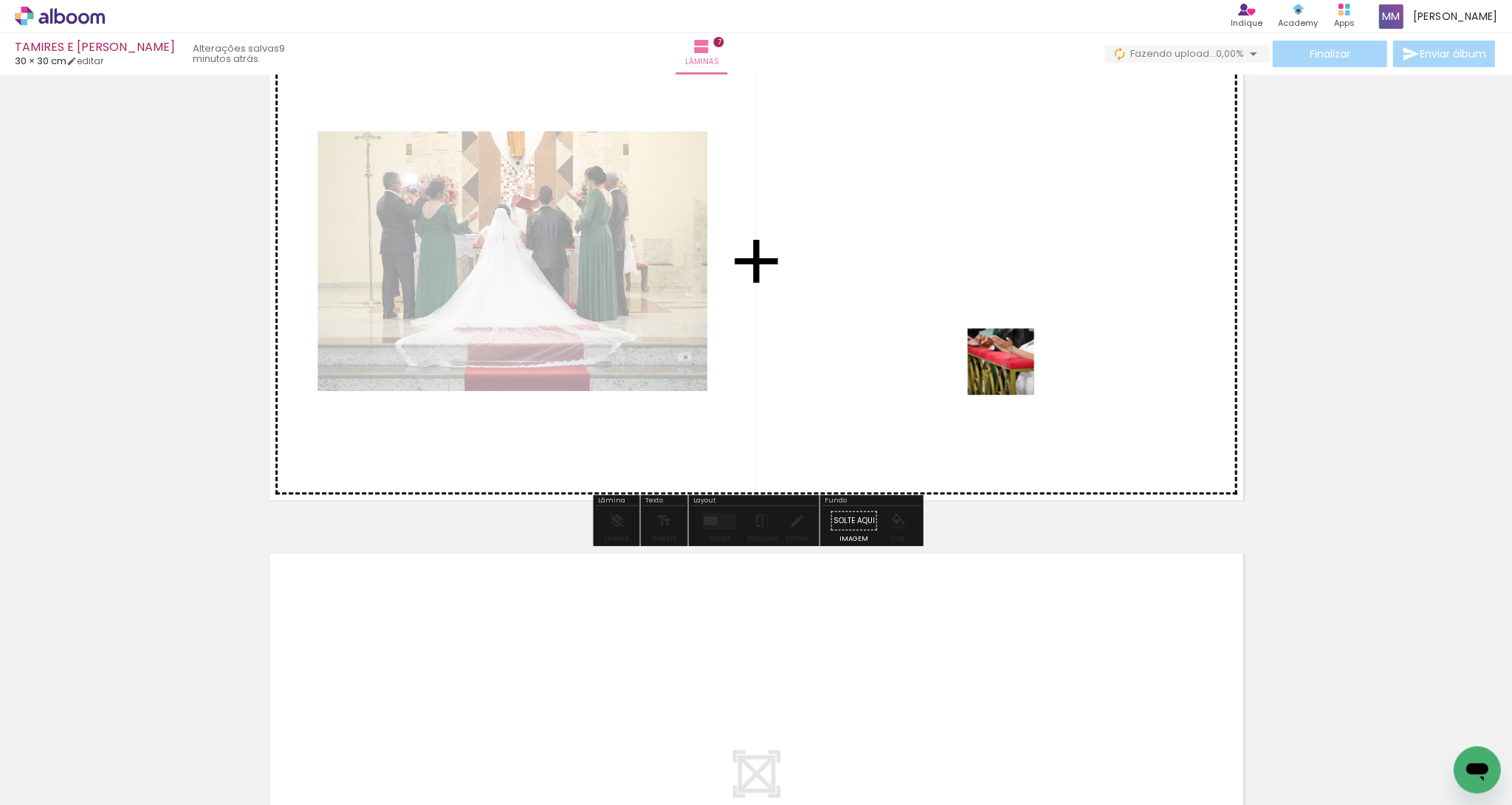
drag, startPoint x: 1056, startPoint y: 758, endPoint x: 1131, endPoint y: 609, distance: 166.8
click at [900, 369] on quentale-workspace at bounding box center [756, 402] width 1512 height 805
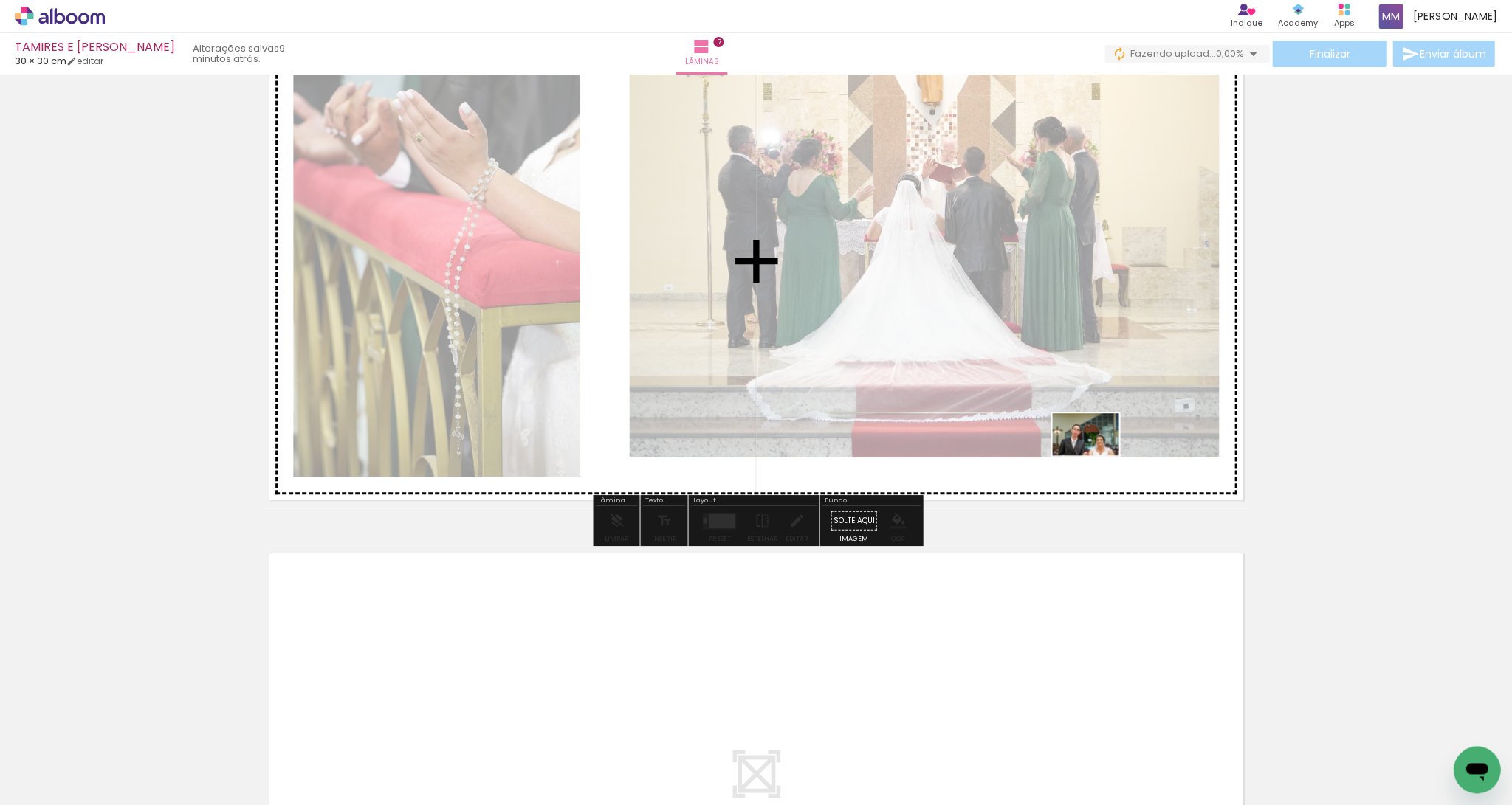
drag, startPoint x: 1148, startPoint y: 743, endPoint x: 1096, endPoint y: 457, distance: 290.7
click at [900, 457] on quentale-workspace at bounding box center [756, 402] width 1512 height 805
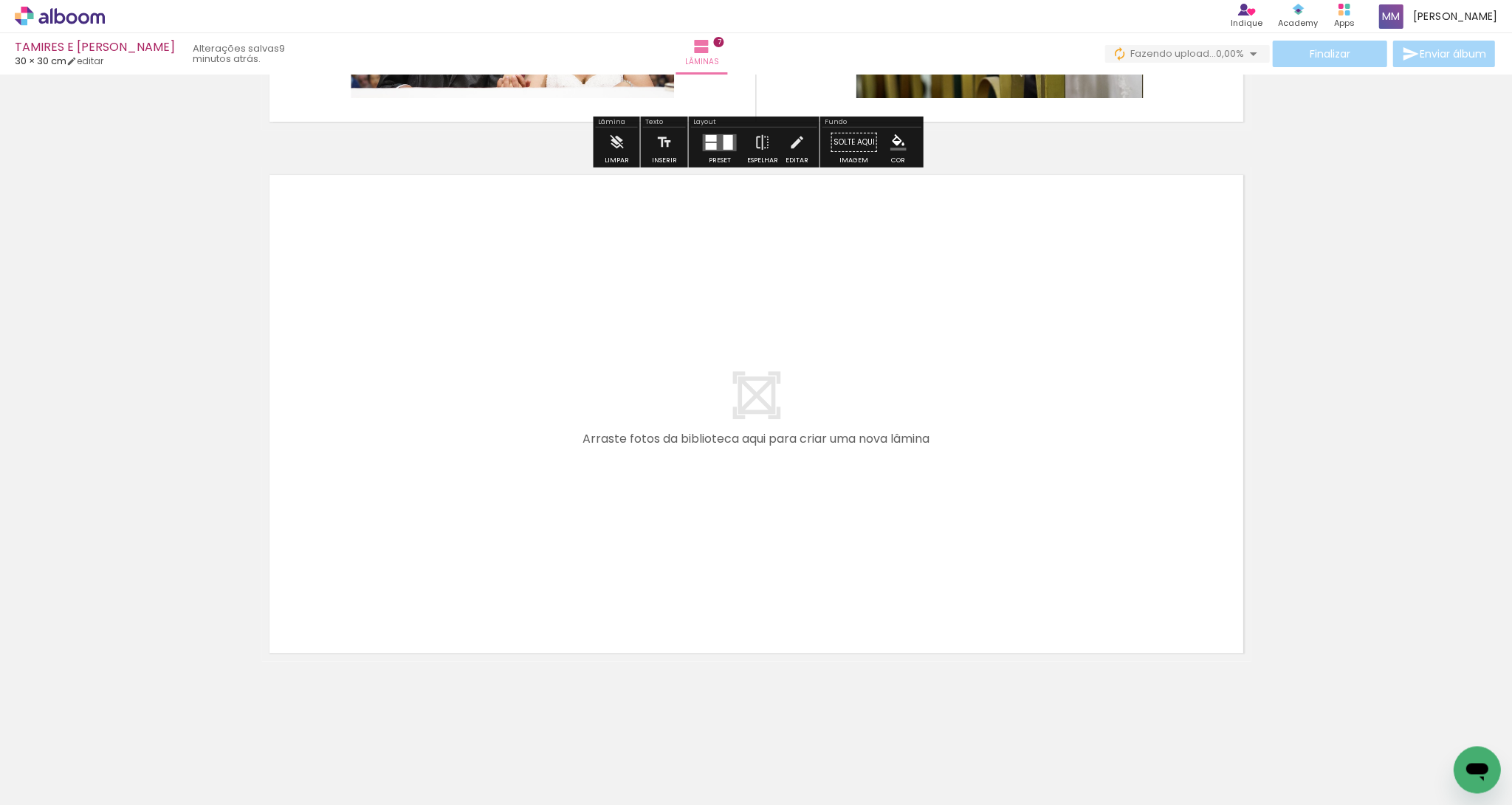
scroll to position [3672, 0]
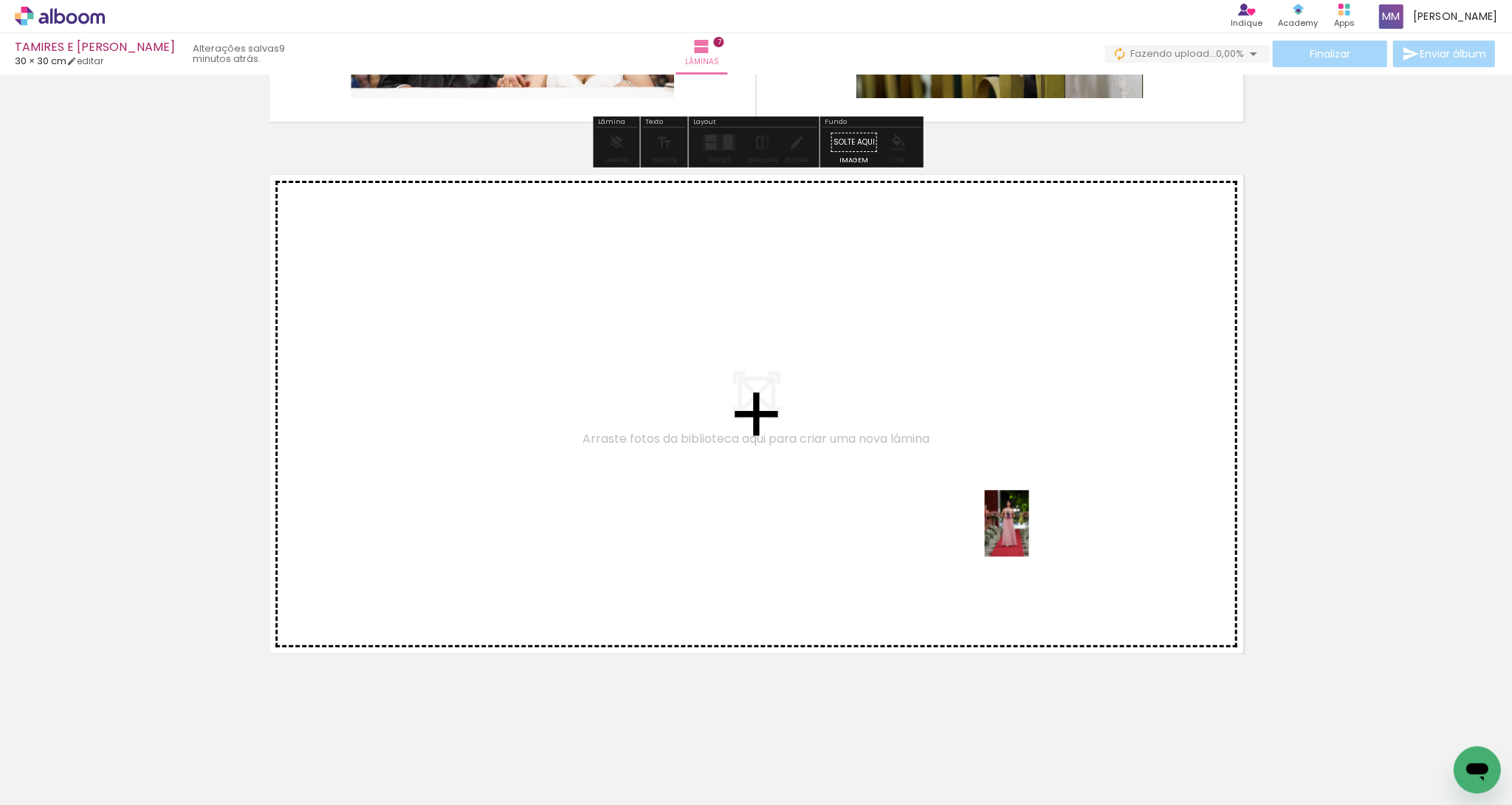
drag, startPoint x: 1219, startPoint y: 760, endPoint x: 1190, endPoint y: 676, distance: 88.9
click at [900, 534] on quentale-workspace at bounding box center [756, 402] width 1512 height 805
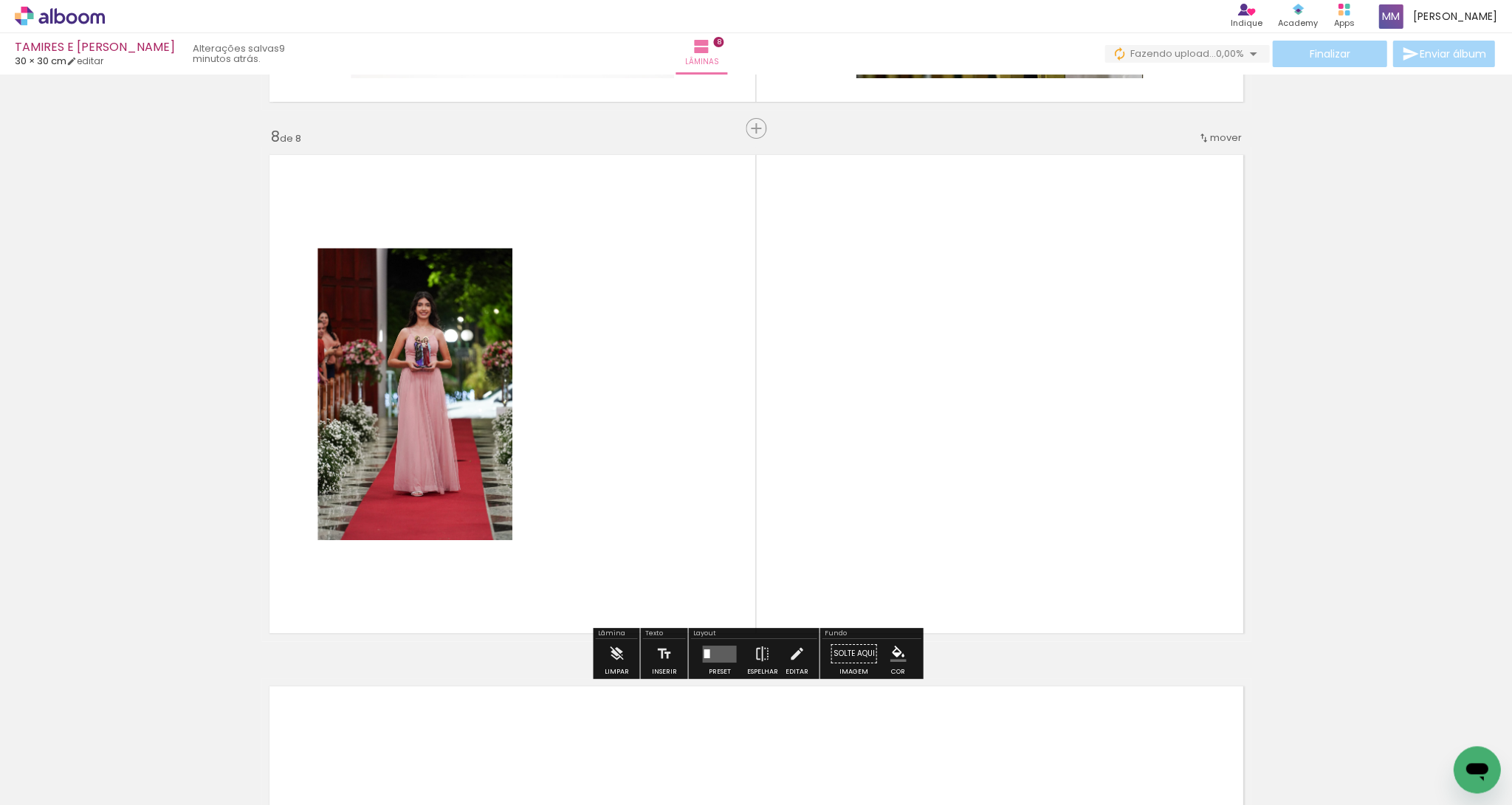
scroll to position [3691, 0]
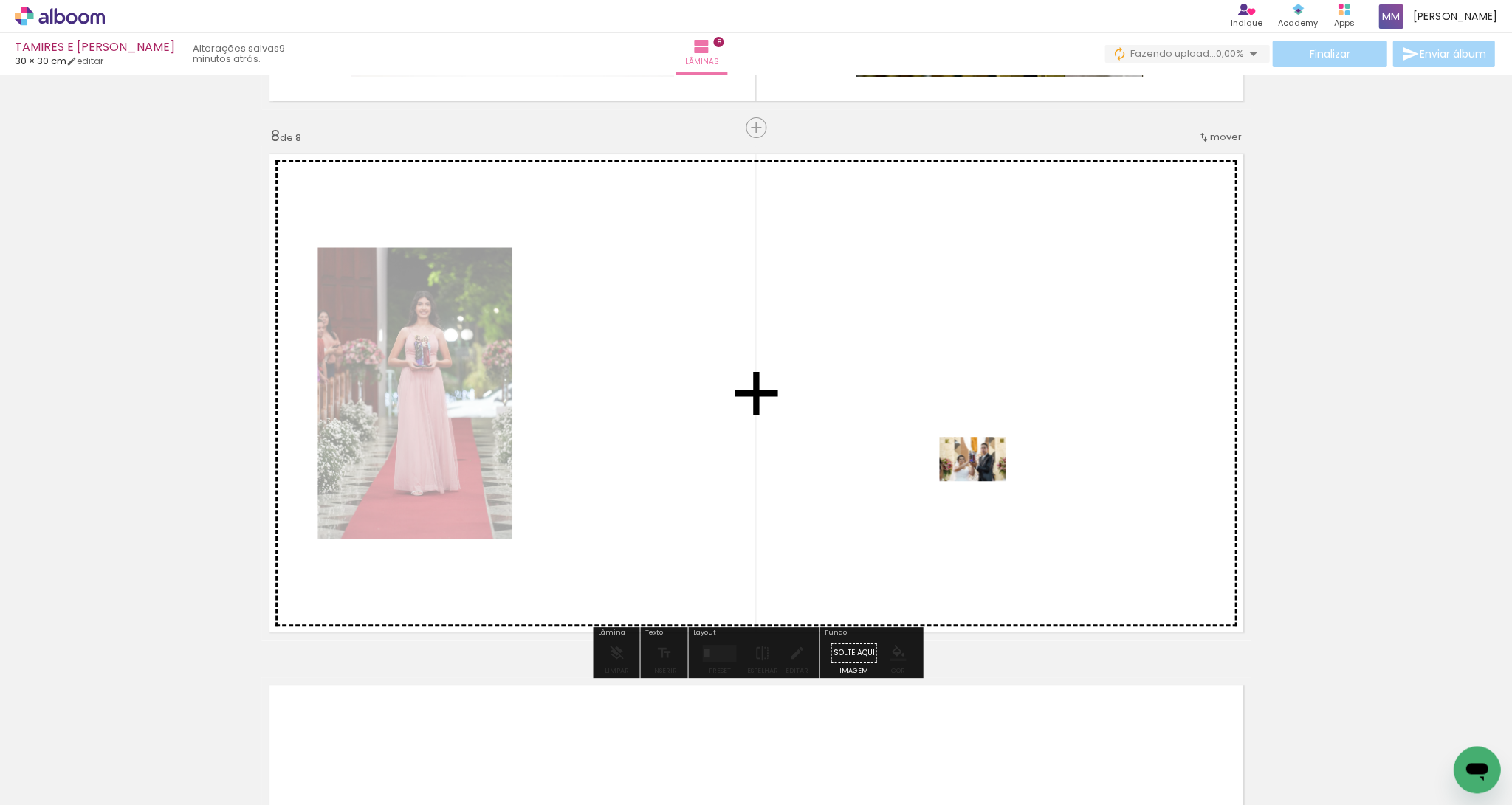
drag, startPoint x: 1279, startPoint y: 715, endPoint x: 983, endPoint y: 481, distance: 377.3
click at [900, 481] on quentale-workspace at bounding box center [756, 402] width 1512 height 805
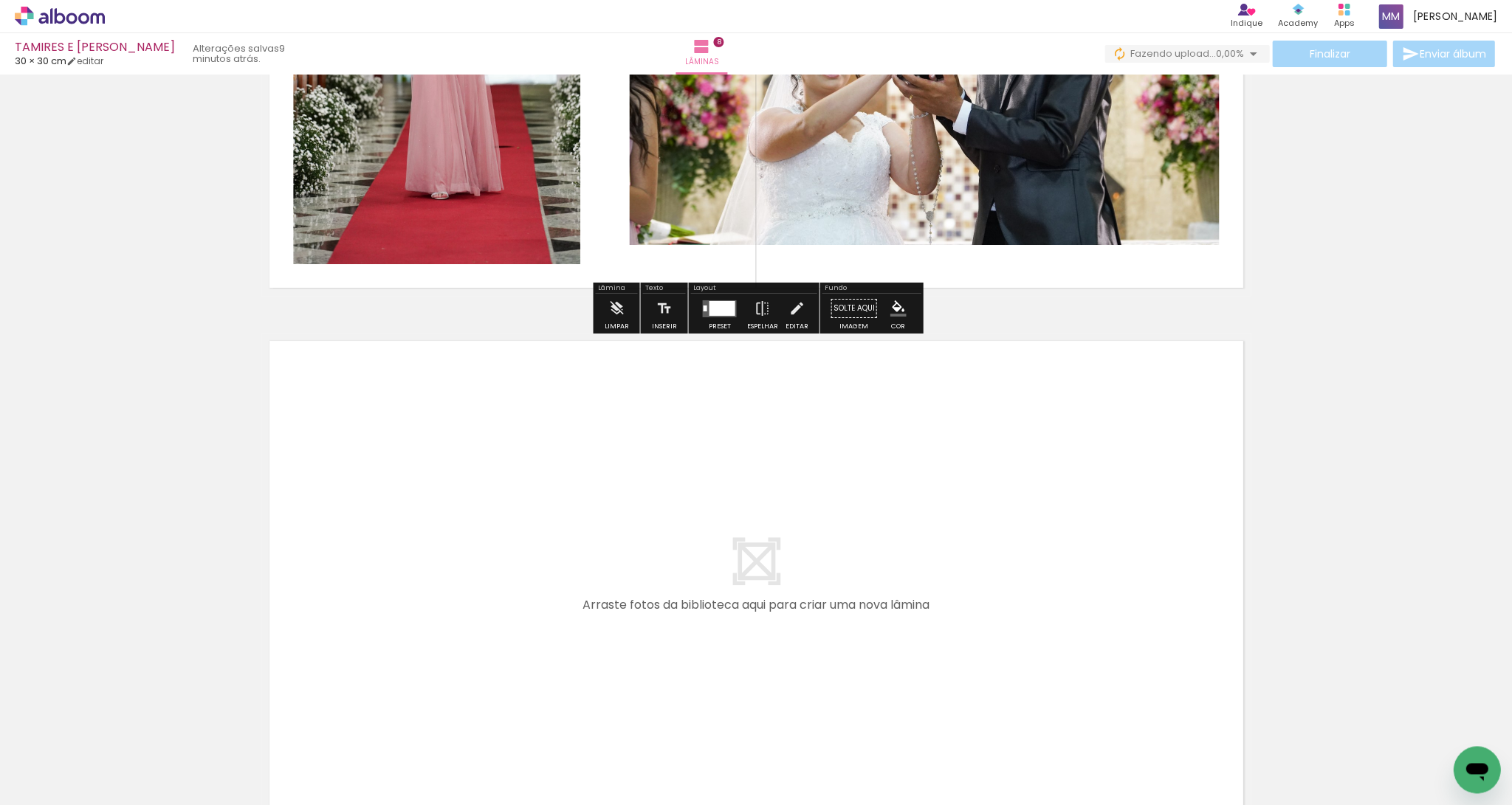
scroll to position [4039, 0]
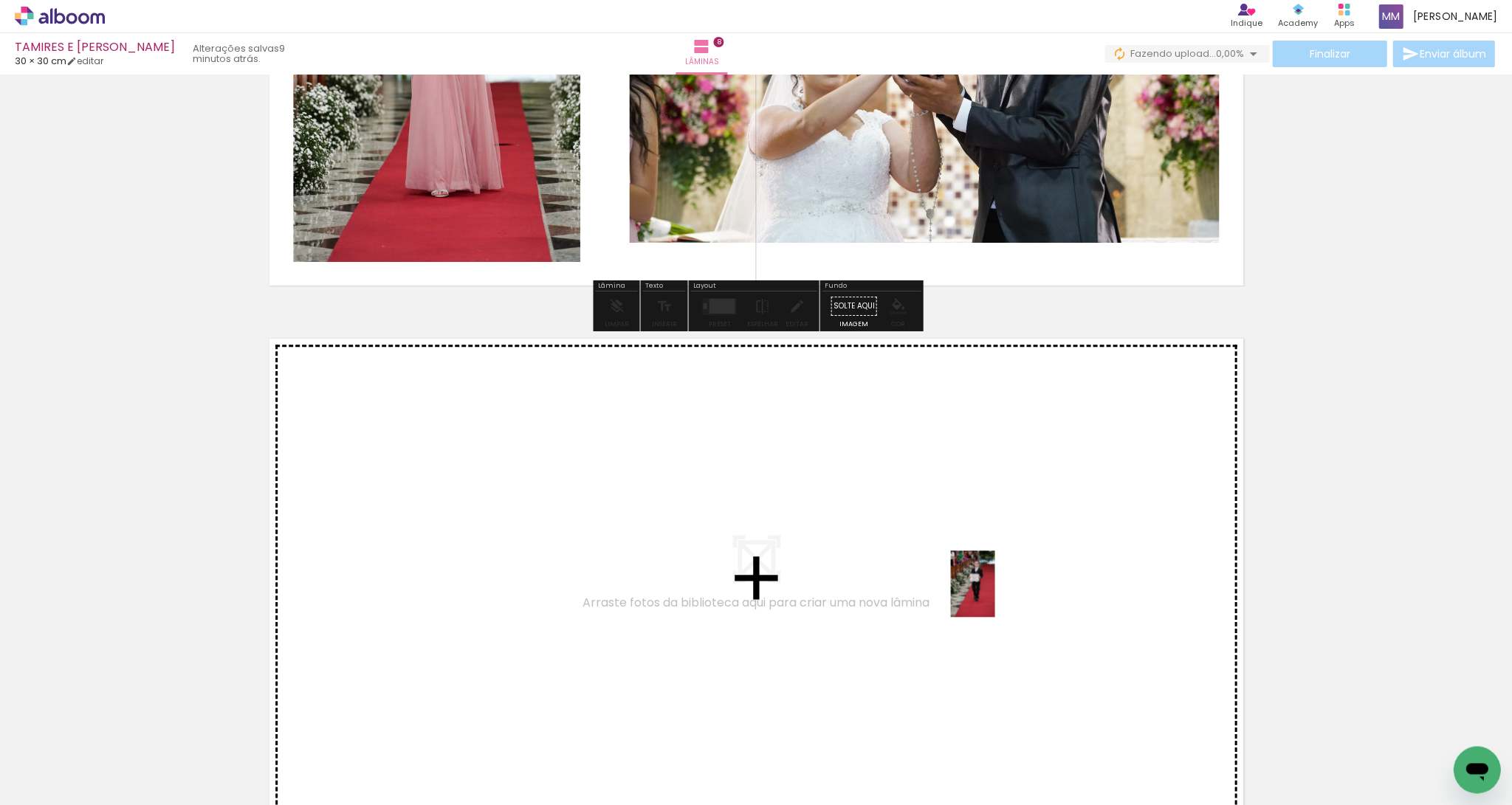
drag, startPoint x: 1373, startPoint y: 752, endPoint x: 994, endPoint y: 595, distance: 410.2
click at [900, 563] on quentale-workspace at bounding box center [756, 402] width 1512 height 805
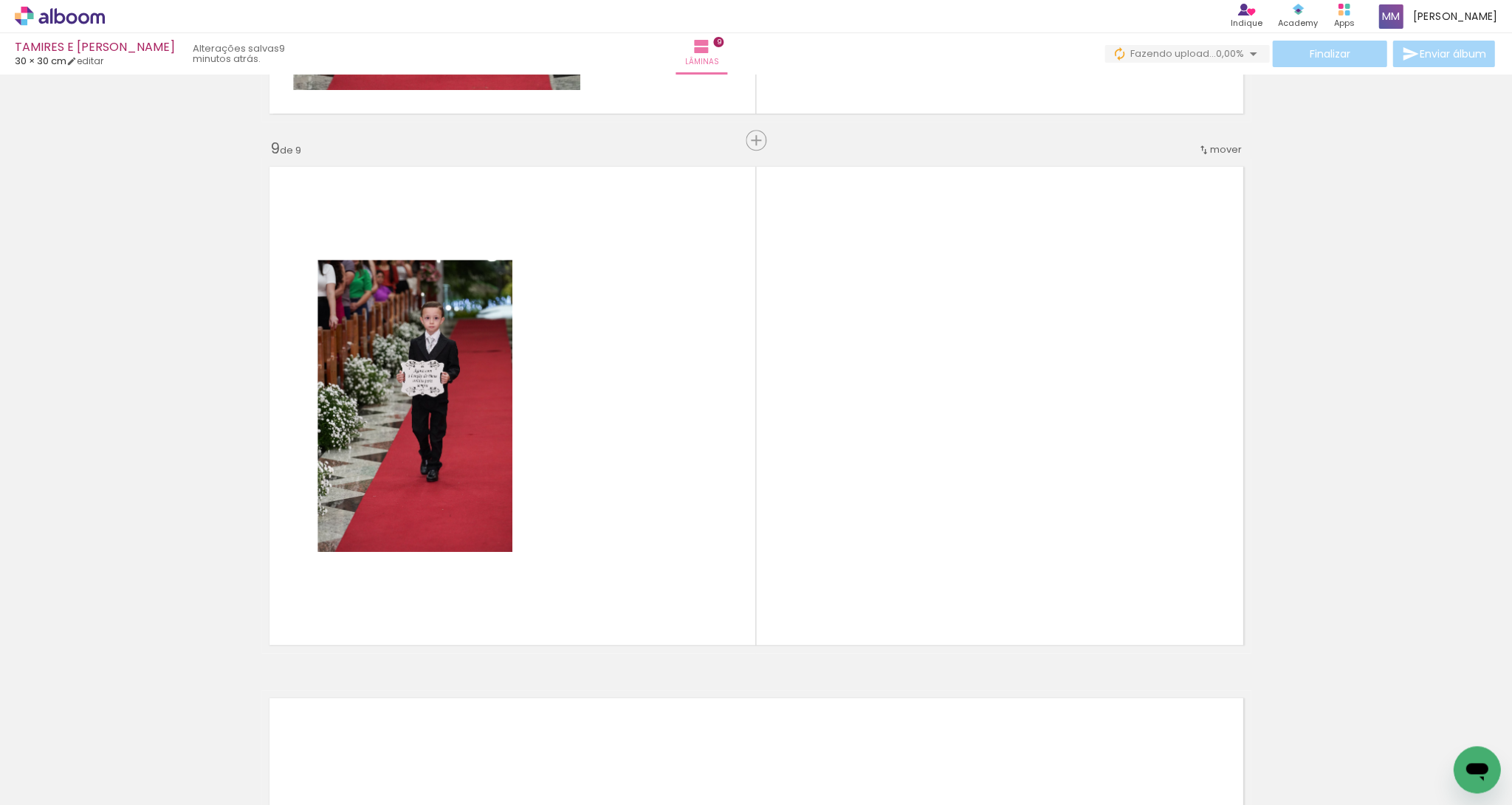
scroll to position [4223, 0]
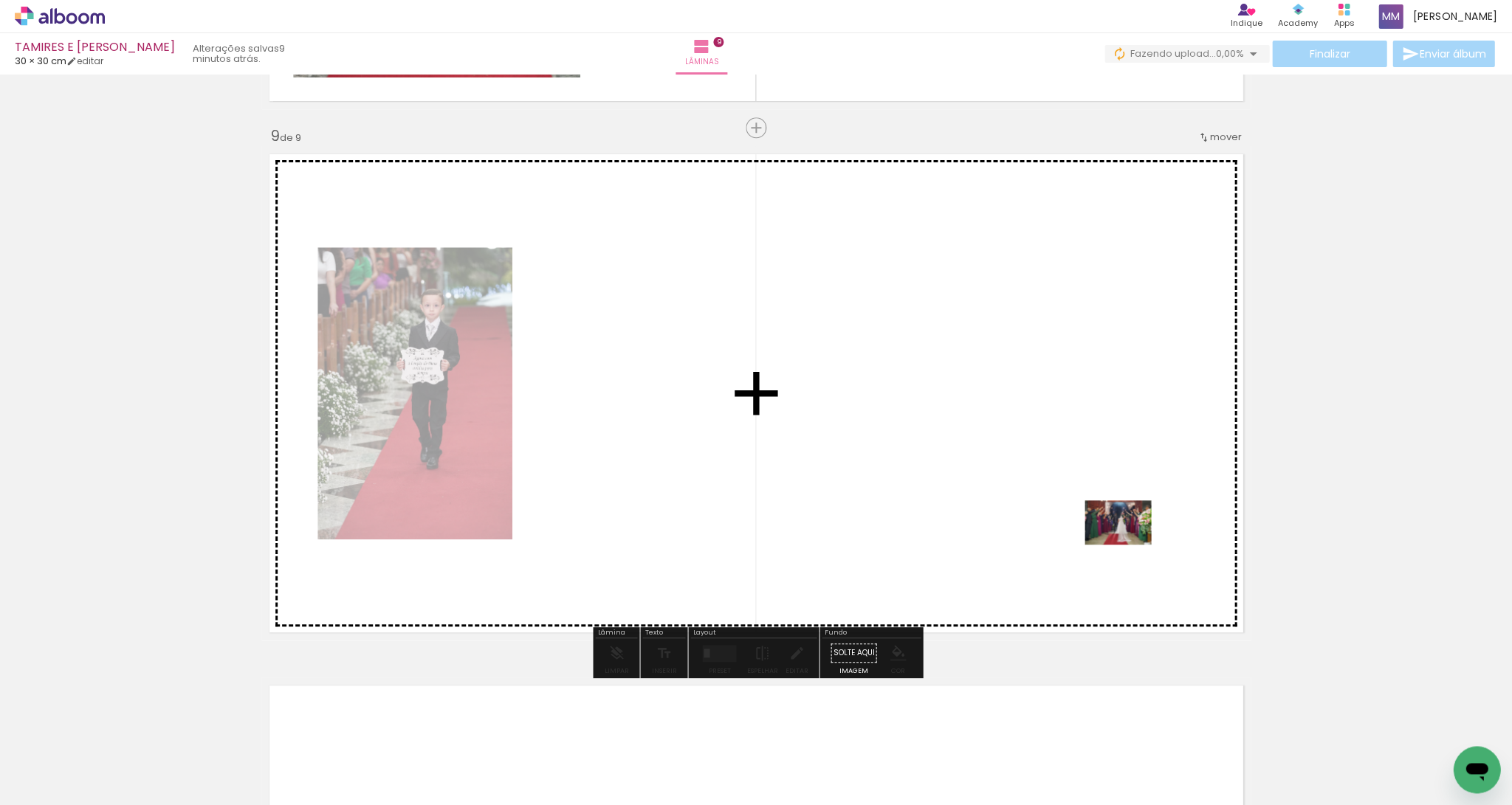
drag, startPoint x: 1449, startPoint y: 742, endPoint x: 1129, endPoint y: 545, distance: 375.8
click at [900, 545] on quentale-workspace at bounding box center [756, 402] width 1512 height 805
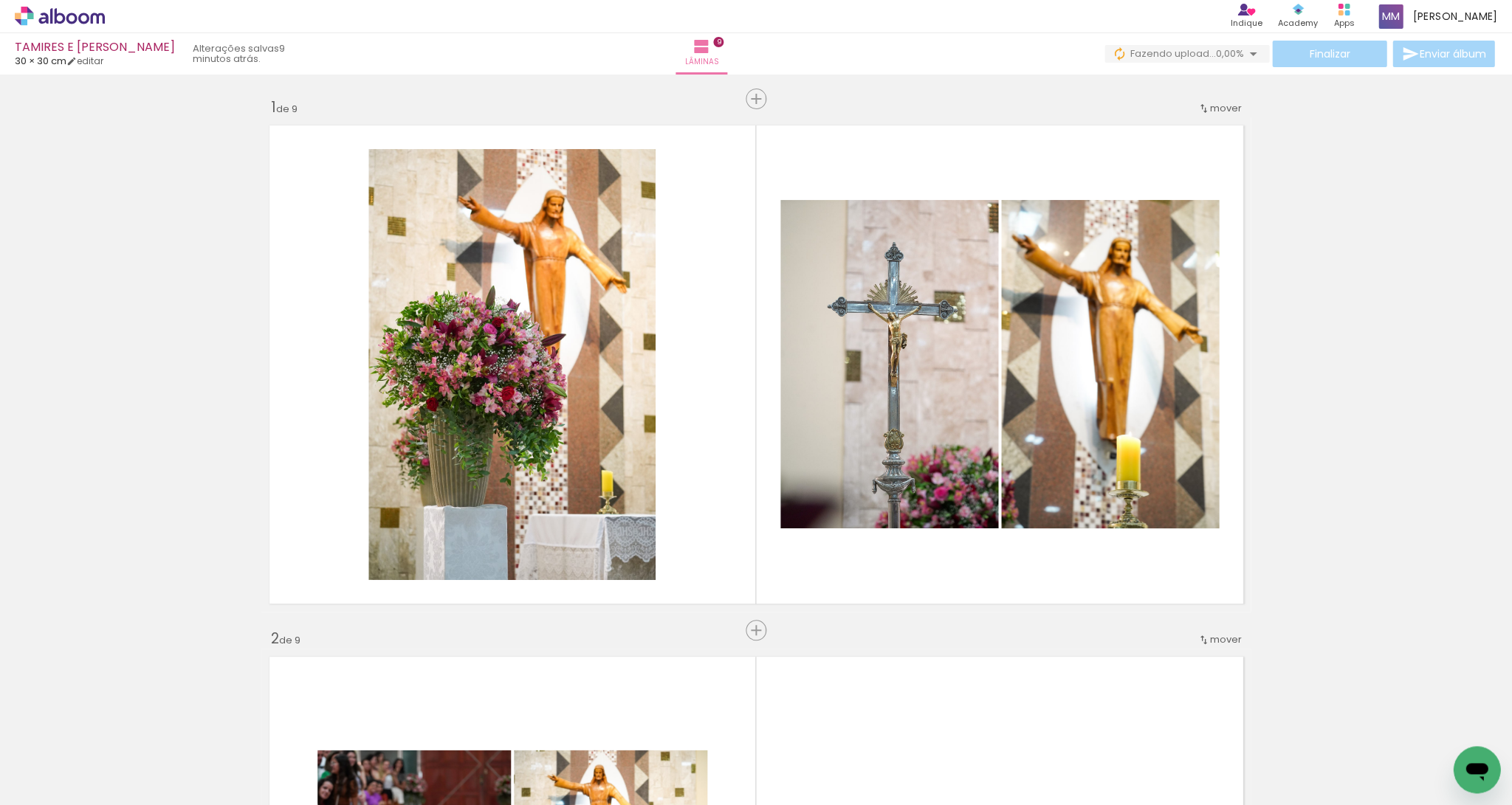
scroll to position [0, 0]
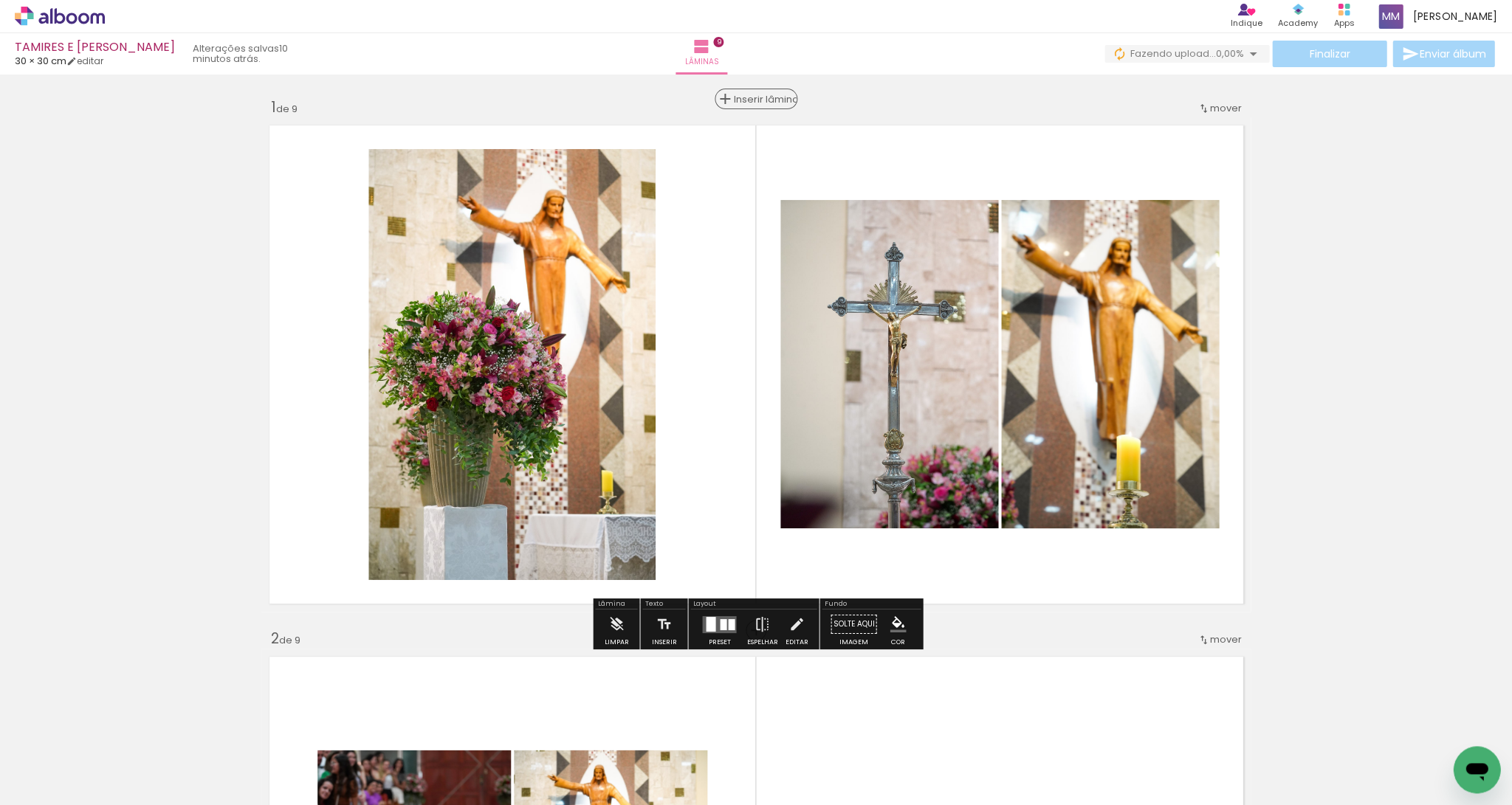
click at [759, 101] on span "Inserir lâmina" at bounding box center [763, 99] width 58 height 9
